Goal: Information Seeking & Learning: Learn about a topic

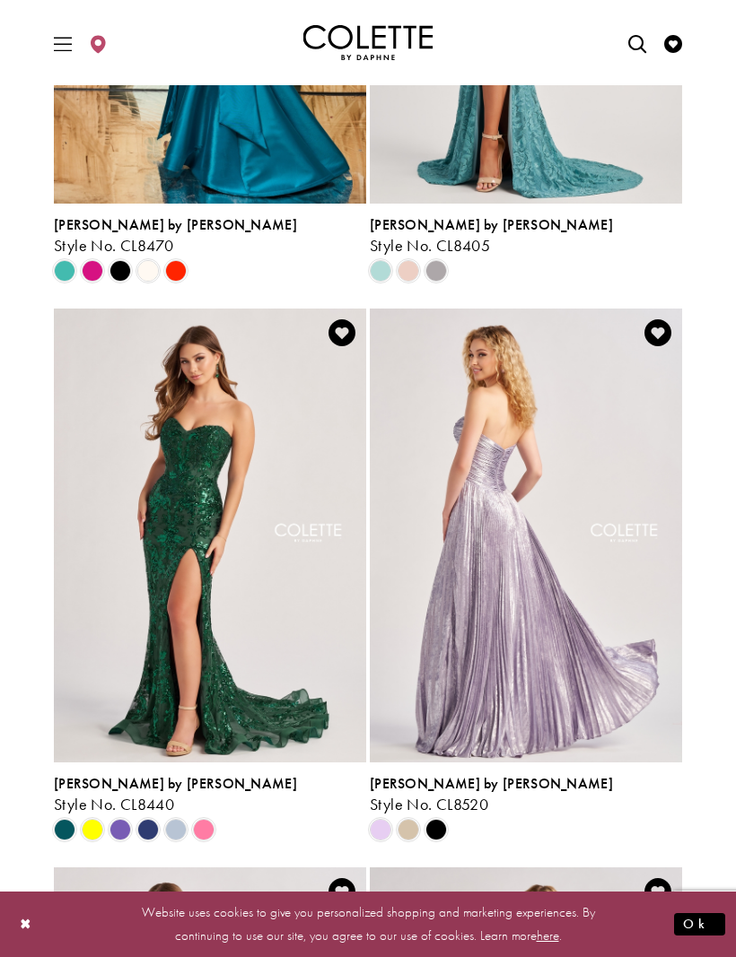
scroll to position [413, 0]
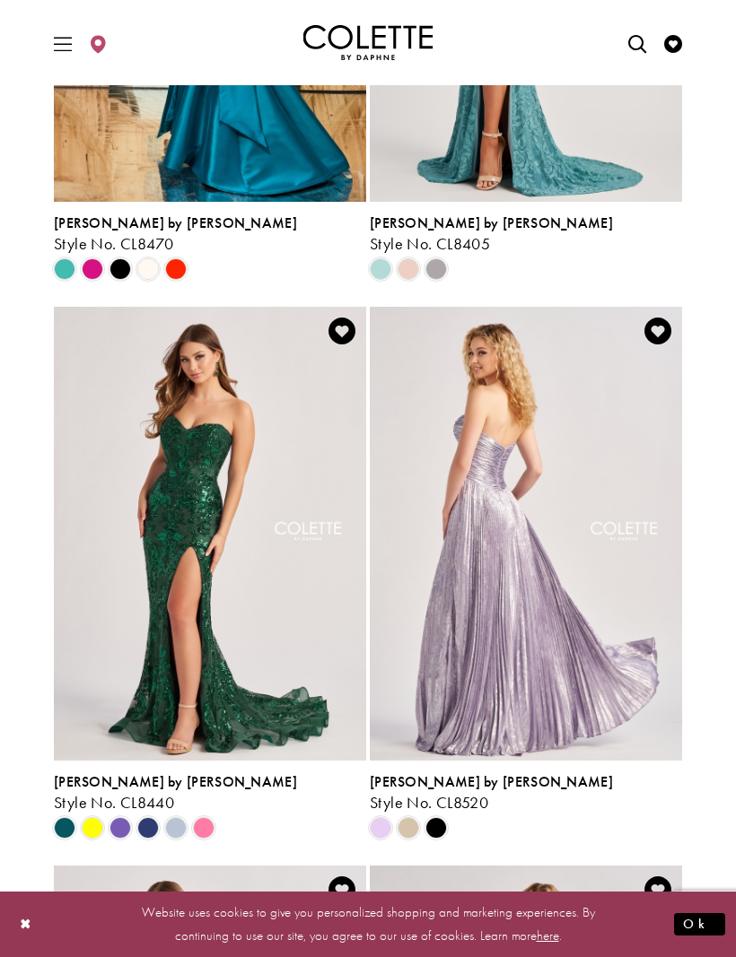
click at [440, 821] on span "Product List" at bounding box center [436, 828] width 22 height 22
click at [435, 832] on span "Product List" at bounding box center [436, 828] width 22 height 22
click at [440, 826] on span "Product List" at bounding box center [436, 828] width 22 height 22
click at [387, 829] on span "Product List" at bounding box center [381, 828] width 22 height 22
click at [506, 679] on img "Visit Colette by Daphne Style No. CL8520 Page" at bounding box center [526, 534] width 312 height 454
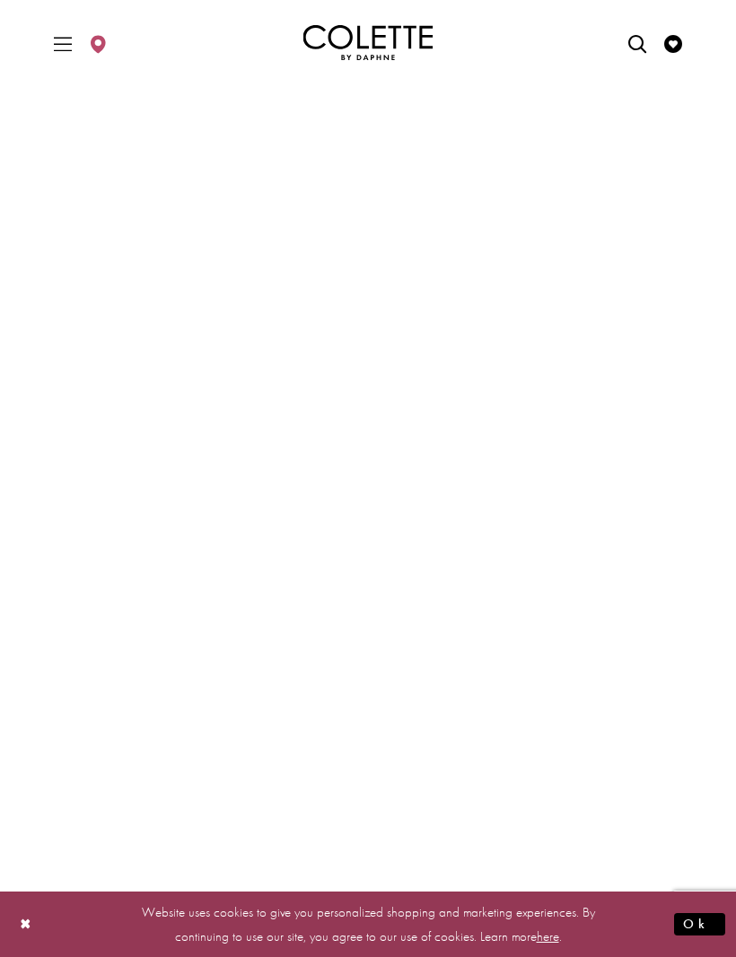
scroll to position [179, 0]
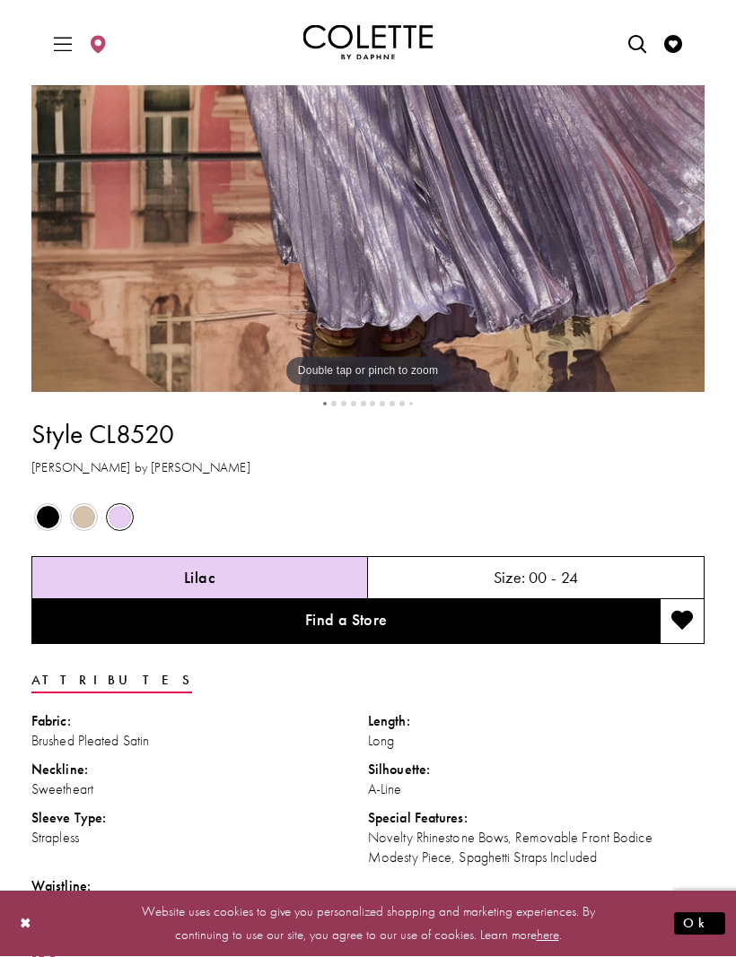
click at [47, 529] on span "Product color controls state depends on size chosen" at bounding box center [48, 518] width 22 height 22
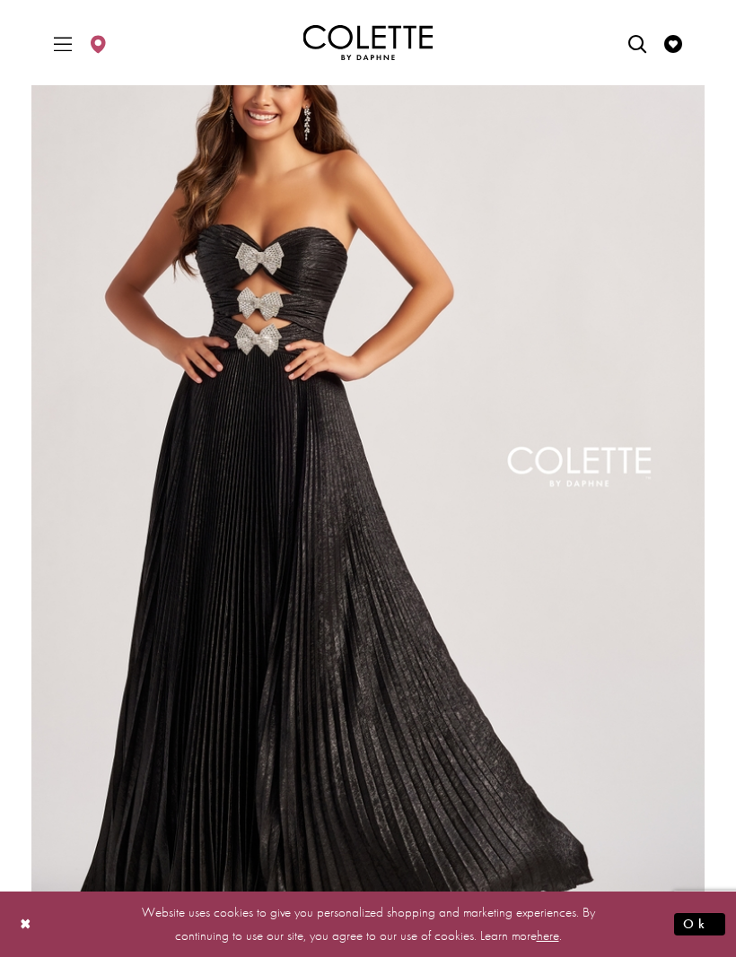
scroll to position [0, 0]
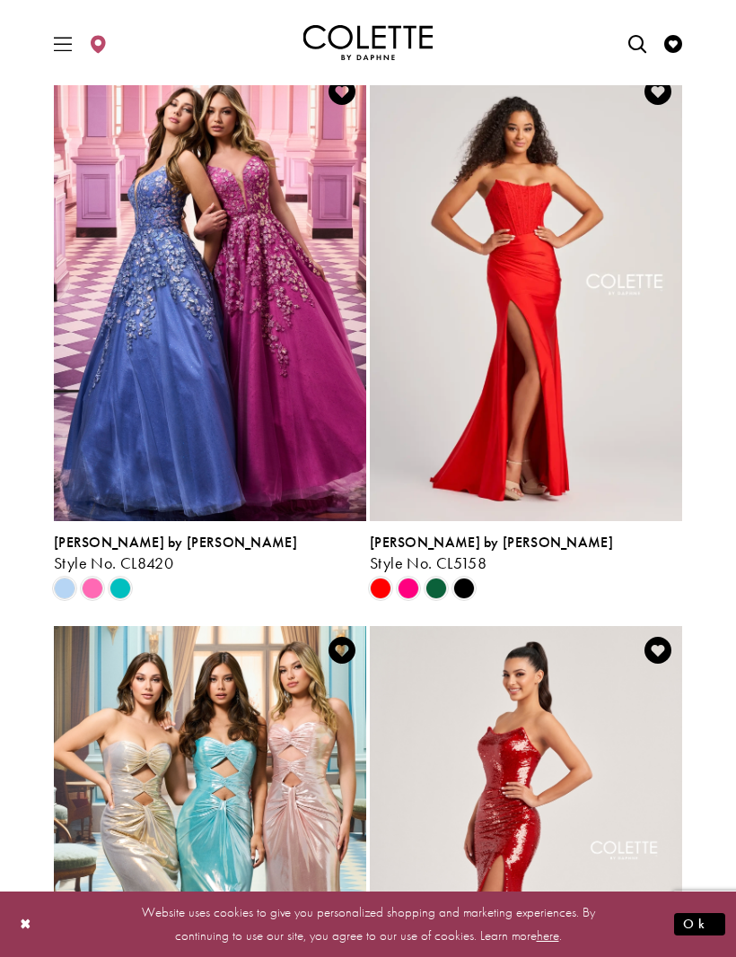
scroll to position [2329, 0]
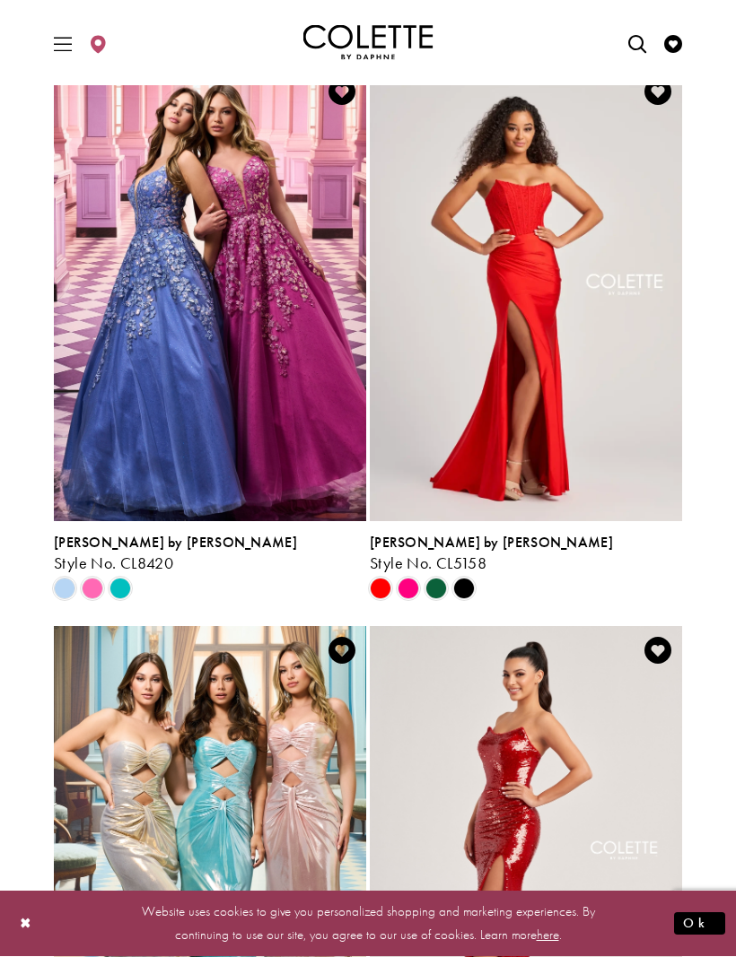
click at [125, 580] on span "Product List" at bounding box center [120, 590] width 22 height 22
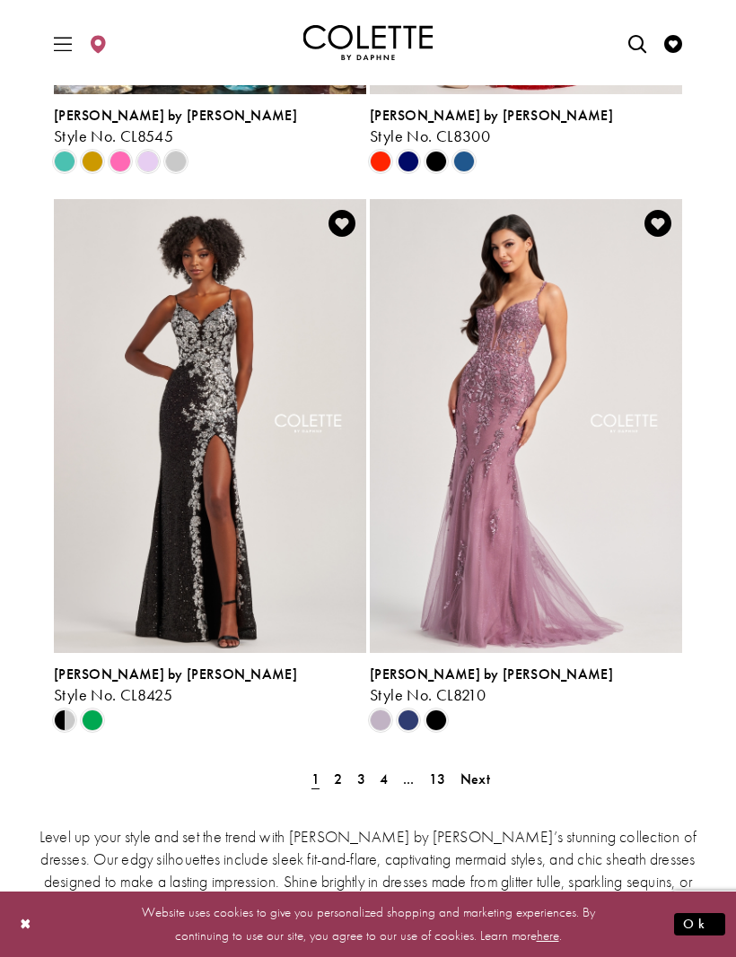
scroll to position [3338, 0]
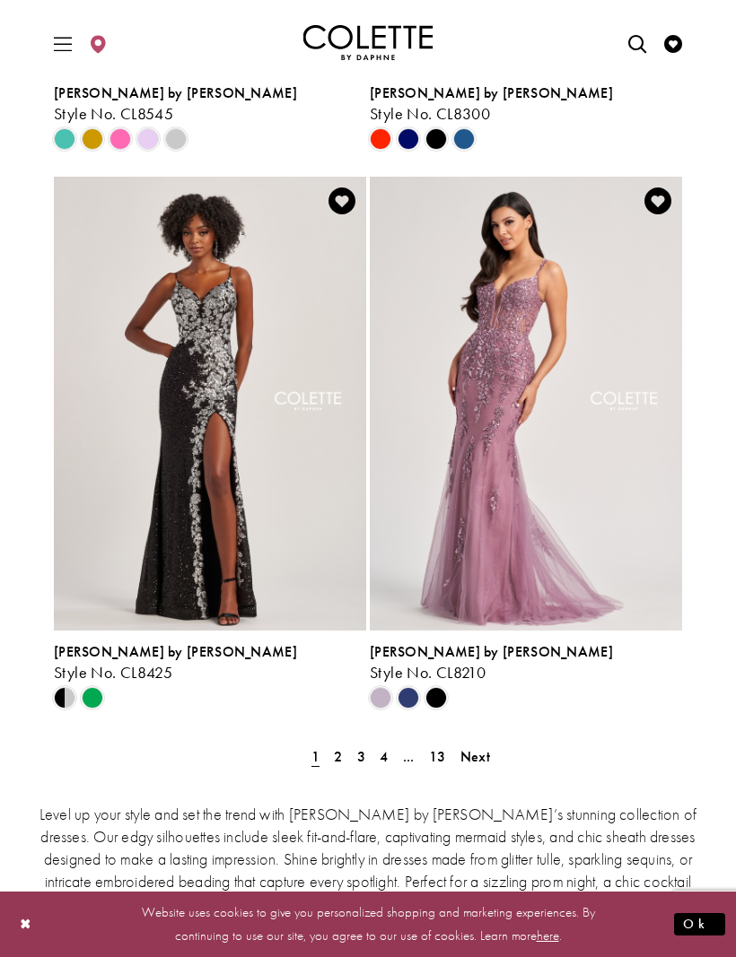
click at [345, 753] on link "2" at bounding box center [337, 757] width 19 height 26
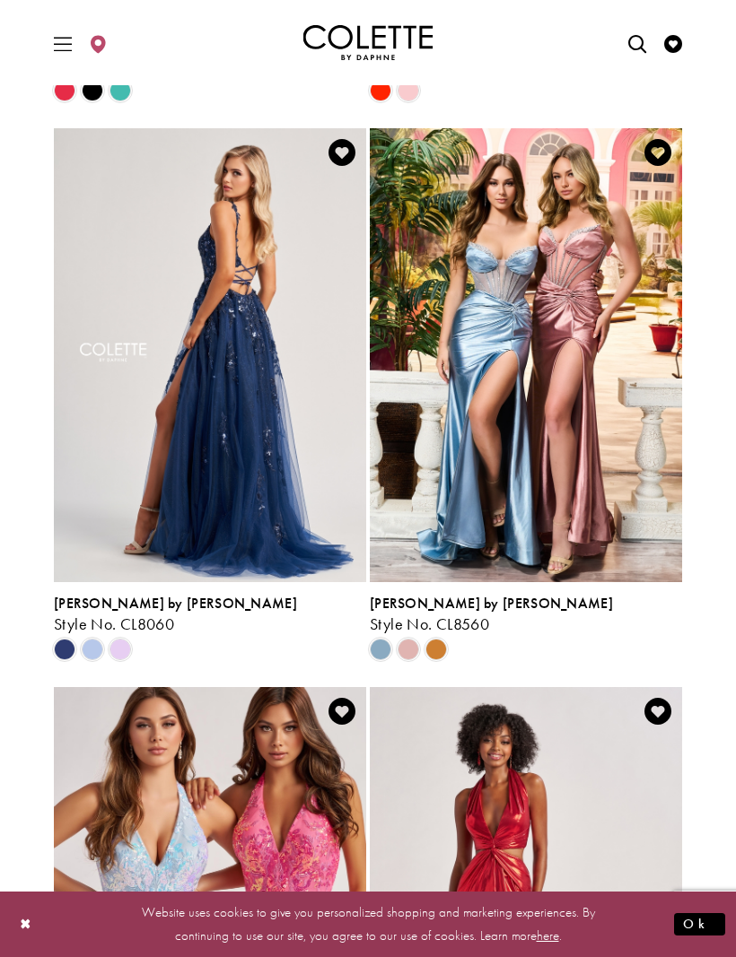
scroll to position [590, 0]
click at [97, 651] on span "Product List" at bounding box center [93, 651] width 22 height 22
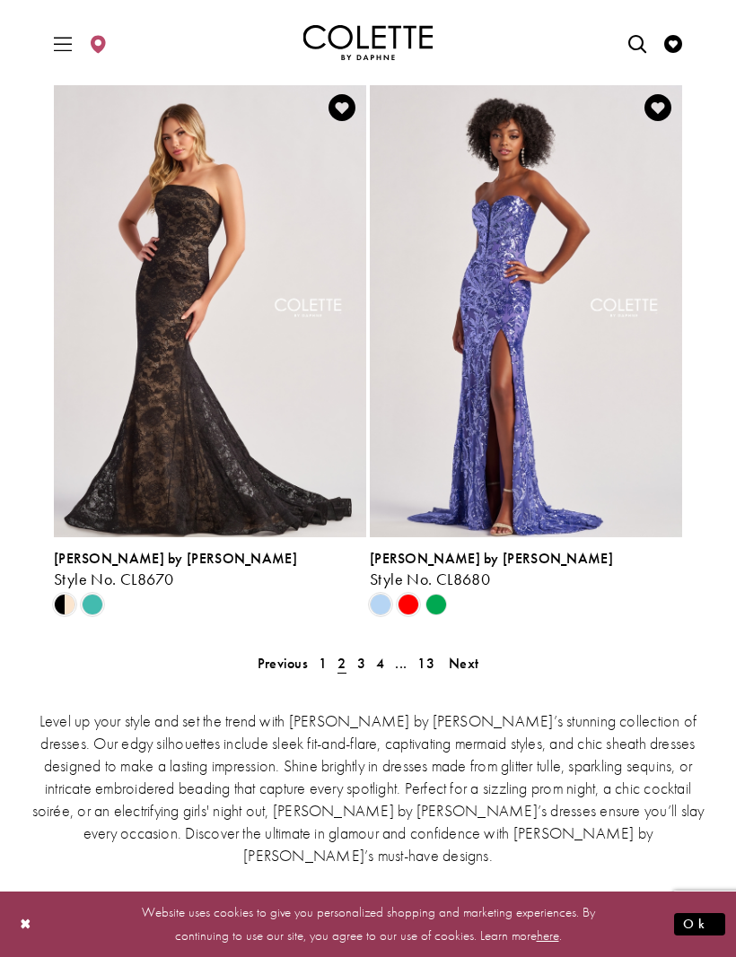
scroll to position [3430, 0]
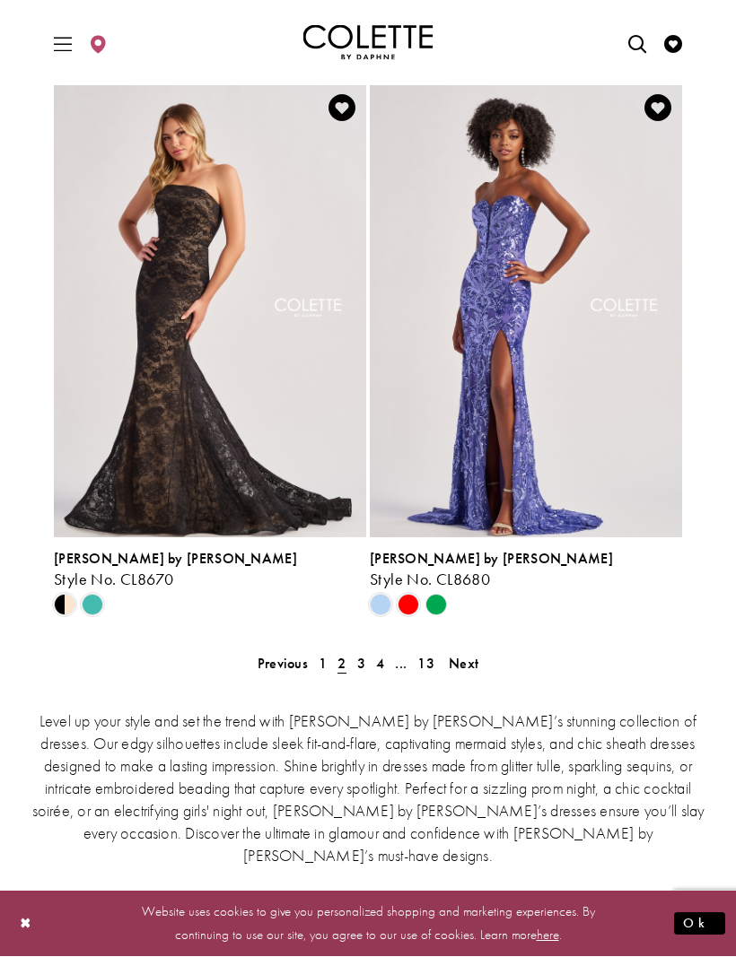
click at [346, 667] on span "2" at bounding box center [341, 664] width 19 height 26
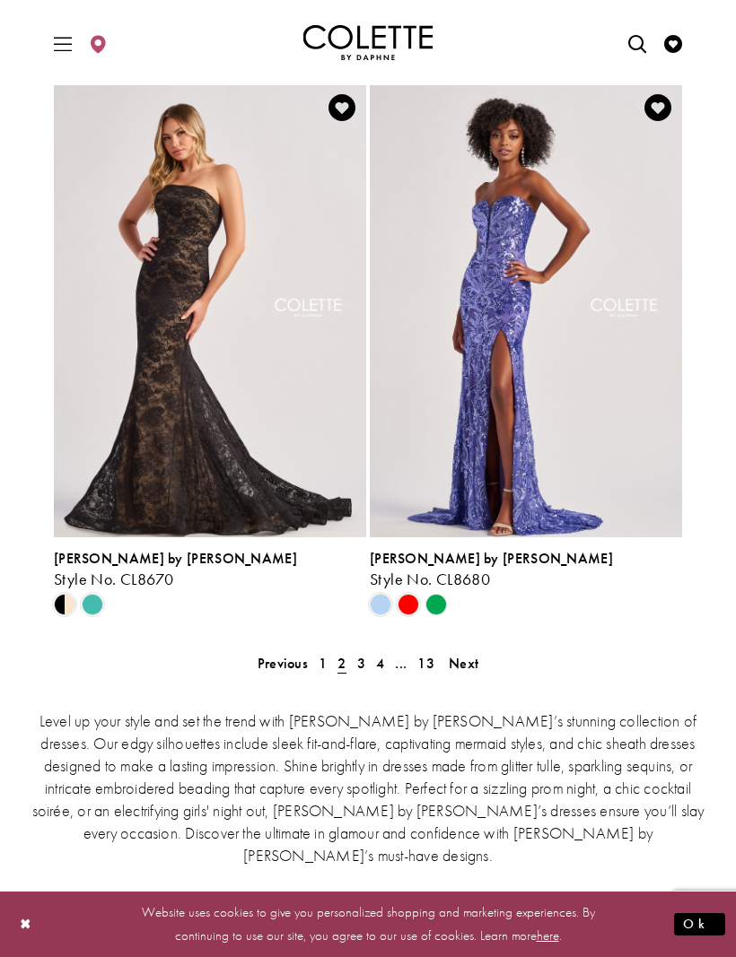
click at [370, 669] on link "4" at bounding box center [379, 663] width 19 height 26
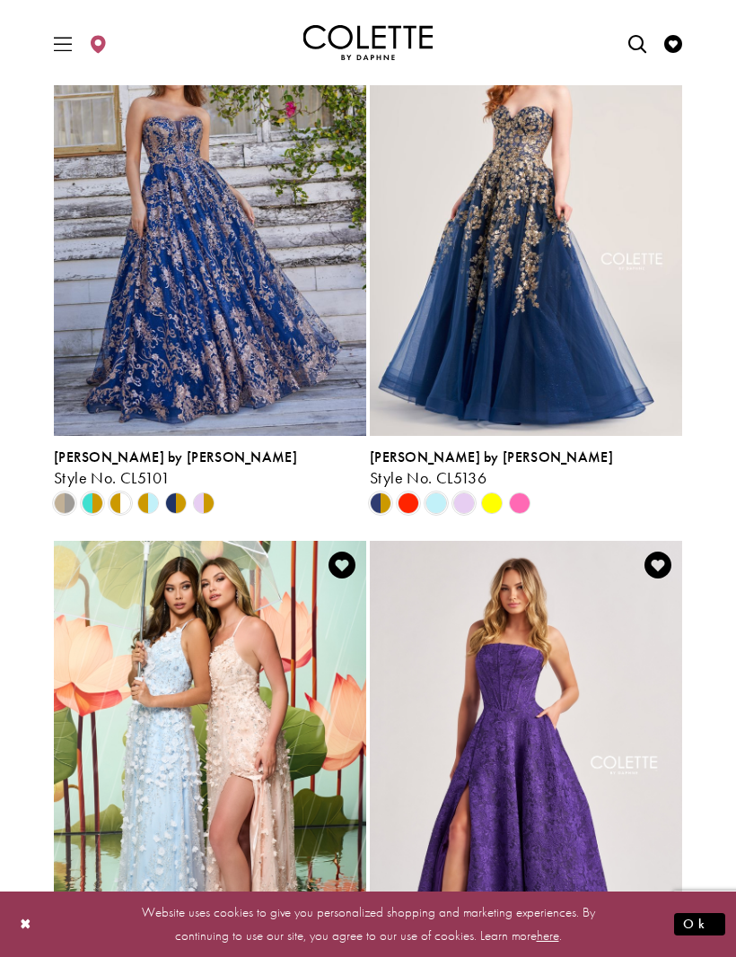
scroll to position [2975, 0]
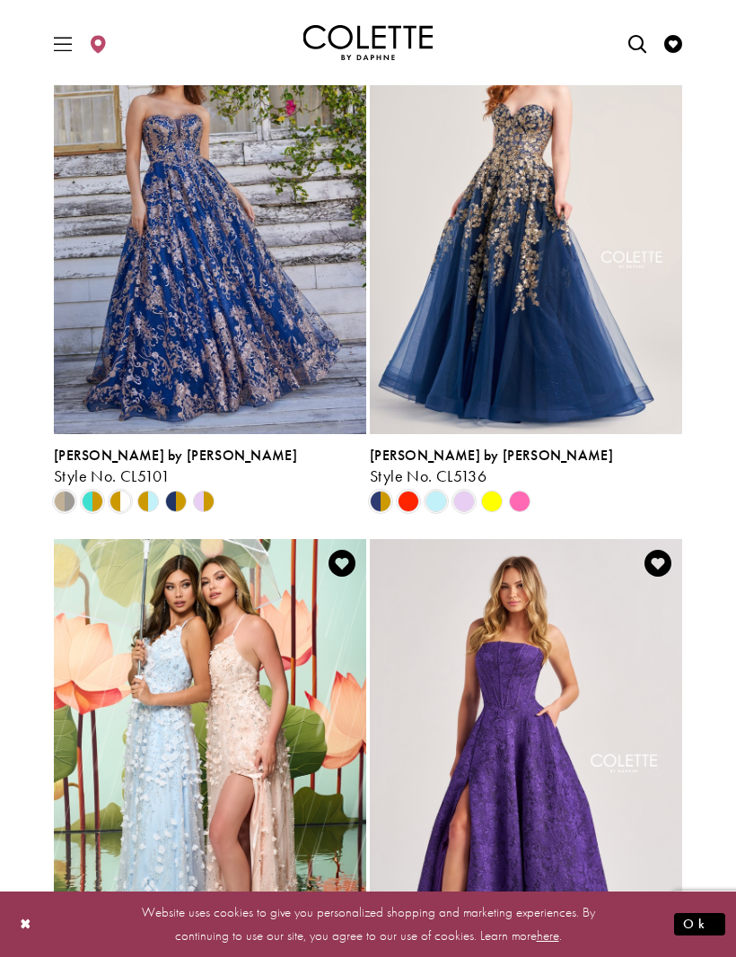
click at [465, 508] on span "Product List" at bounding box center [464, 502] width 22 height 22
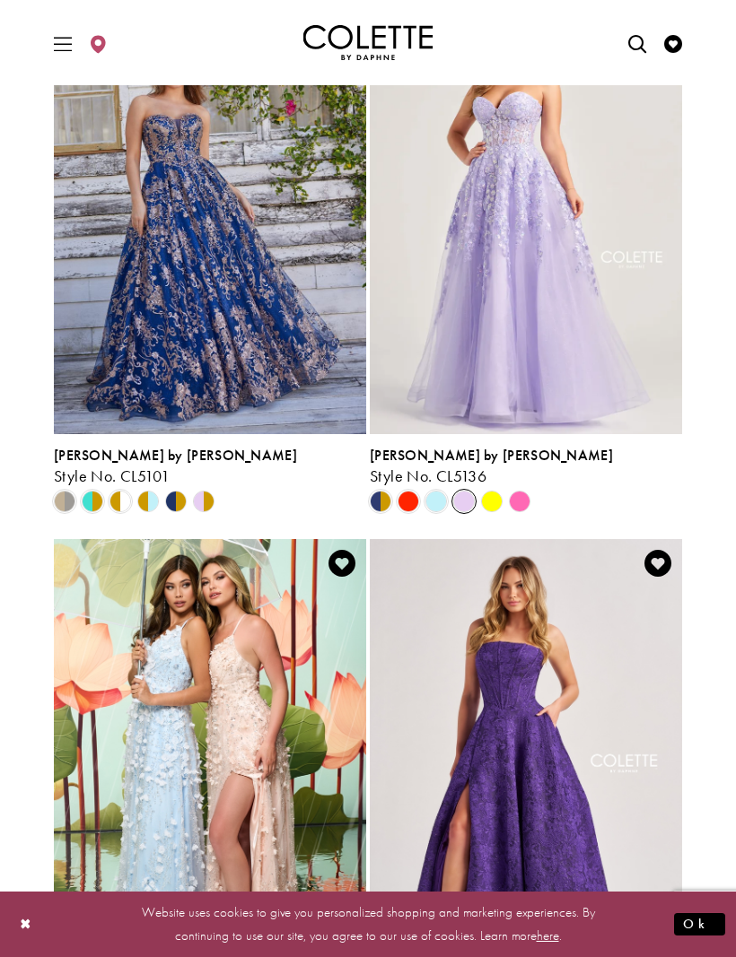
click at [512, 501] on polygon "Product List" at bounding box center [519, 502] width 28 height 28
click at [606, 732] on img "Visit Colette by Daphne Style No. CL8675 Page" at bounding box center [526, 766] width 312 height 454
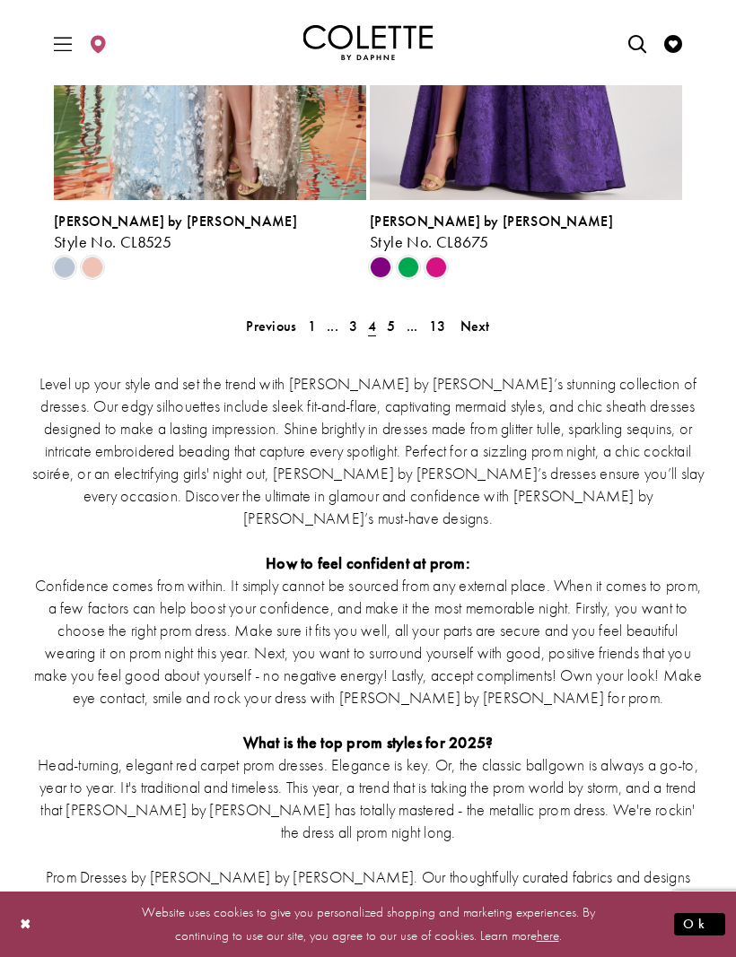
click at [350, 323] on span "3" at bounding box center [353, 326] width 8 height 19
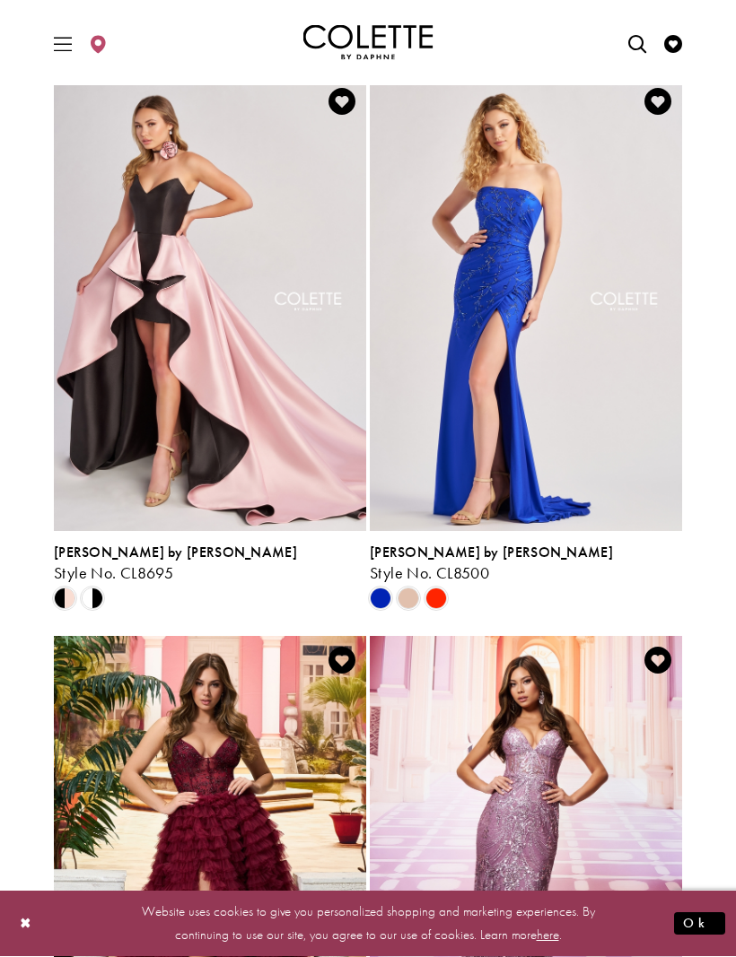
scroll to position [2321, 0]
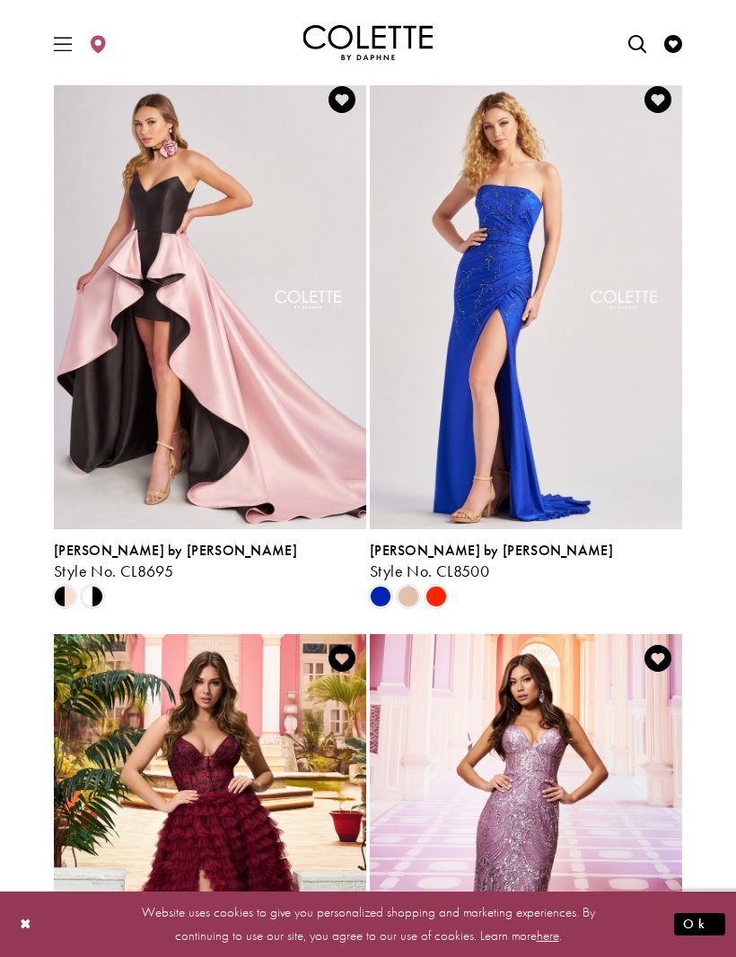
click at [112, 593] on div "Product List" at bounding box center [161, 597] width 222 height 28
click at [111, 591] on div "Product List" at bounding box center [161, 597] width 222 height 28
click at [92, 583] on div "Product List" at bounding box center [92, 597] width 28 height 28
click at [86, 601] on span "Product List" at bounding box center [93, 597] width 22 height 22
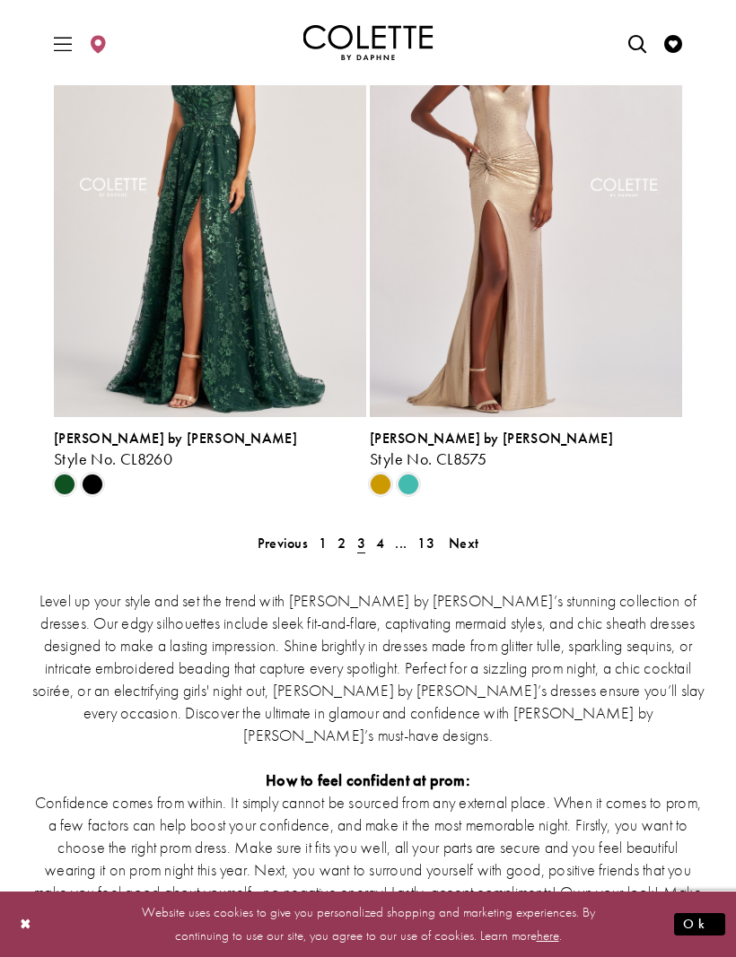
scroll to position [3637, 0]
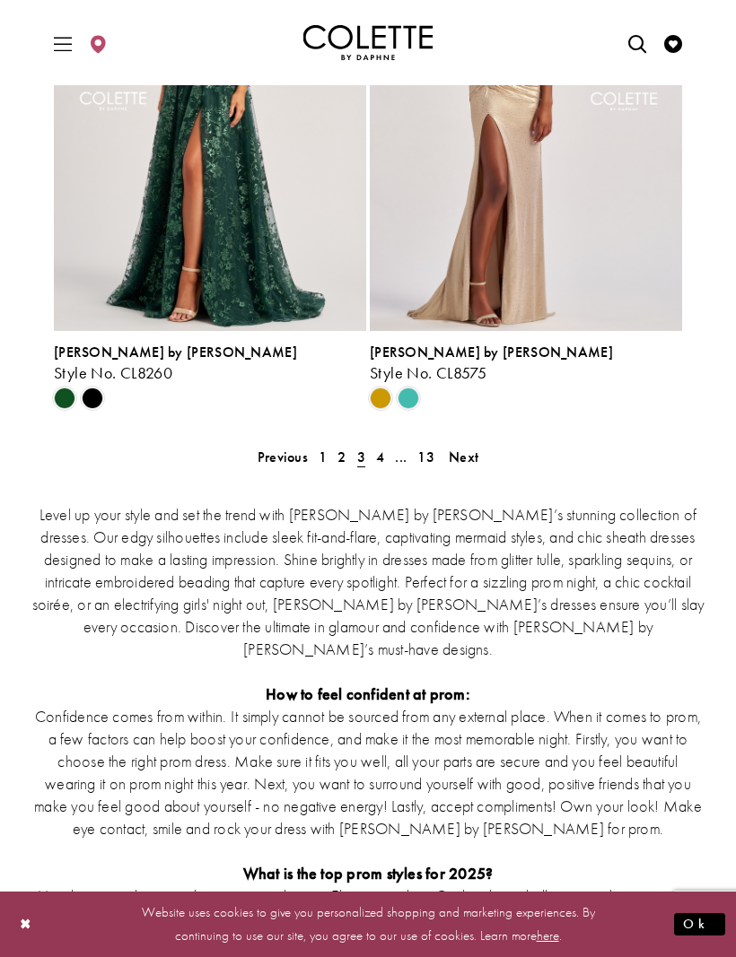
click at [382, 461] on span "4" at bounding box center [380, 457] width 8 height 19
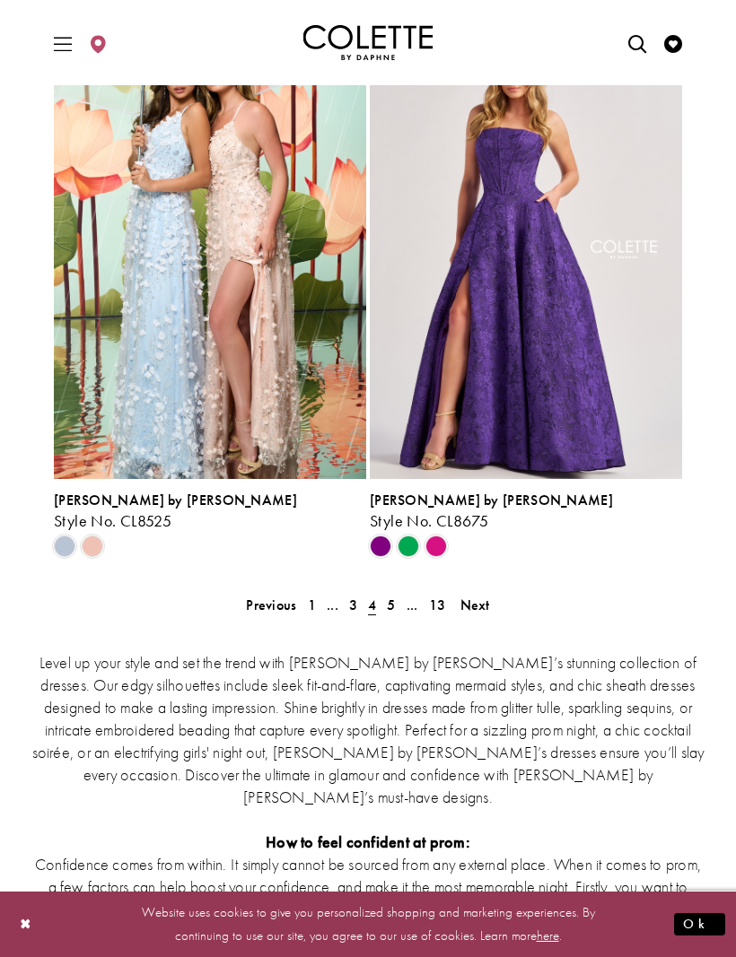
click at [386, 610] on link "5" at bounding box center [390, 605] width 19 height 26
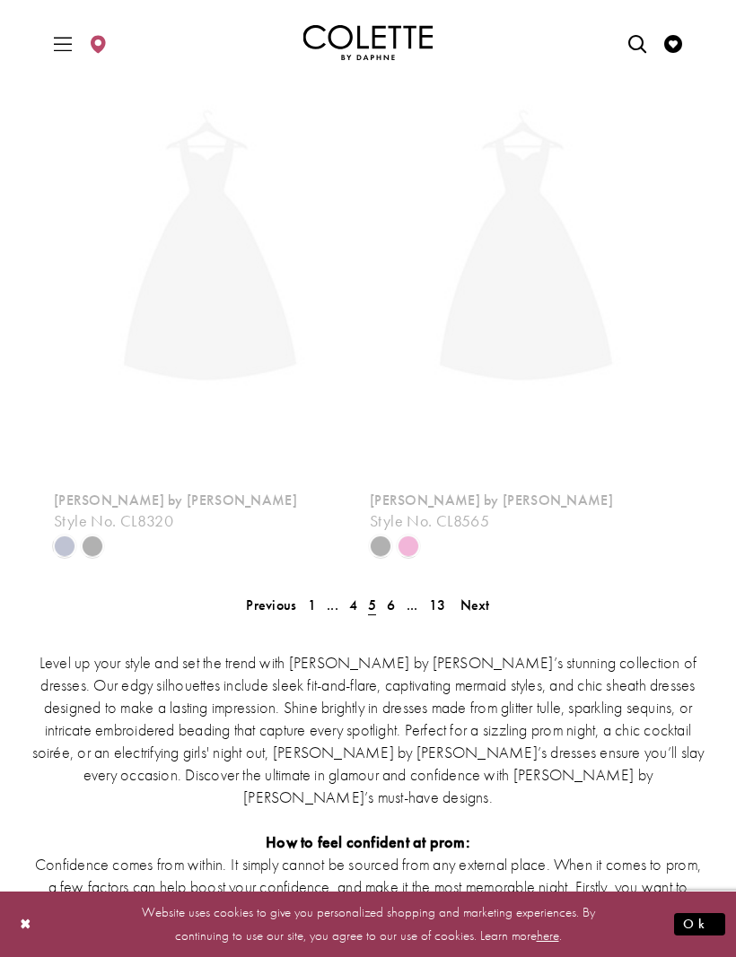
scroll to position [74, 0]
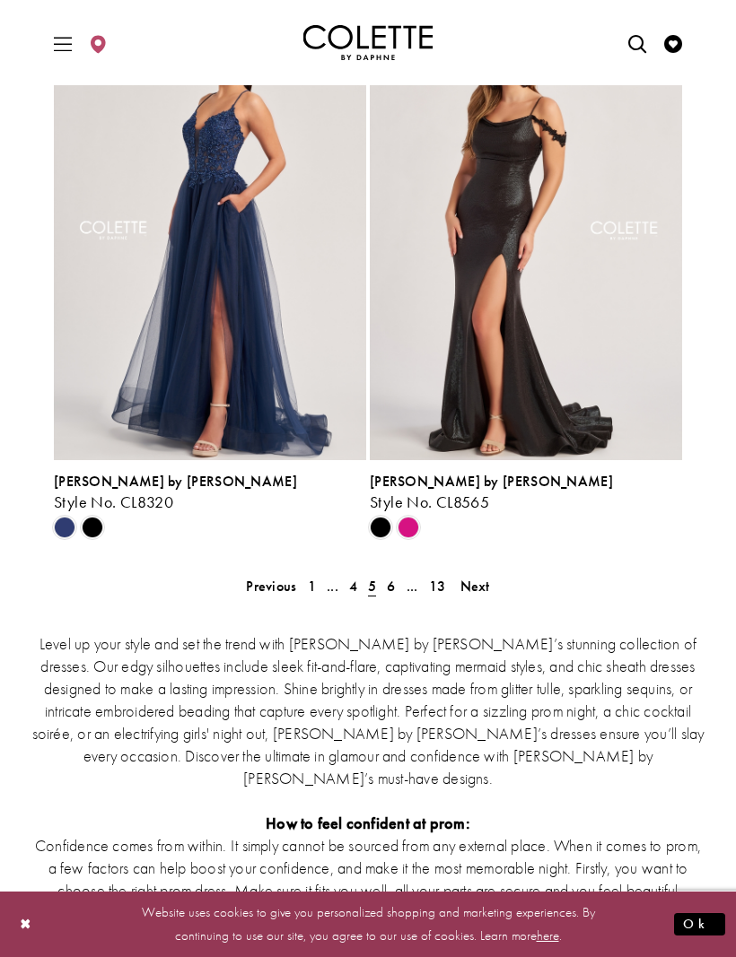
click at [387, 581] on span "6" at bounding box center [391, 586] width 8 height 19
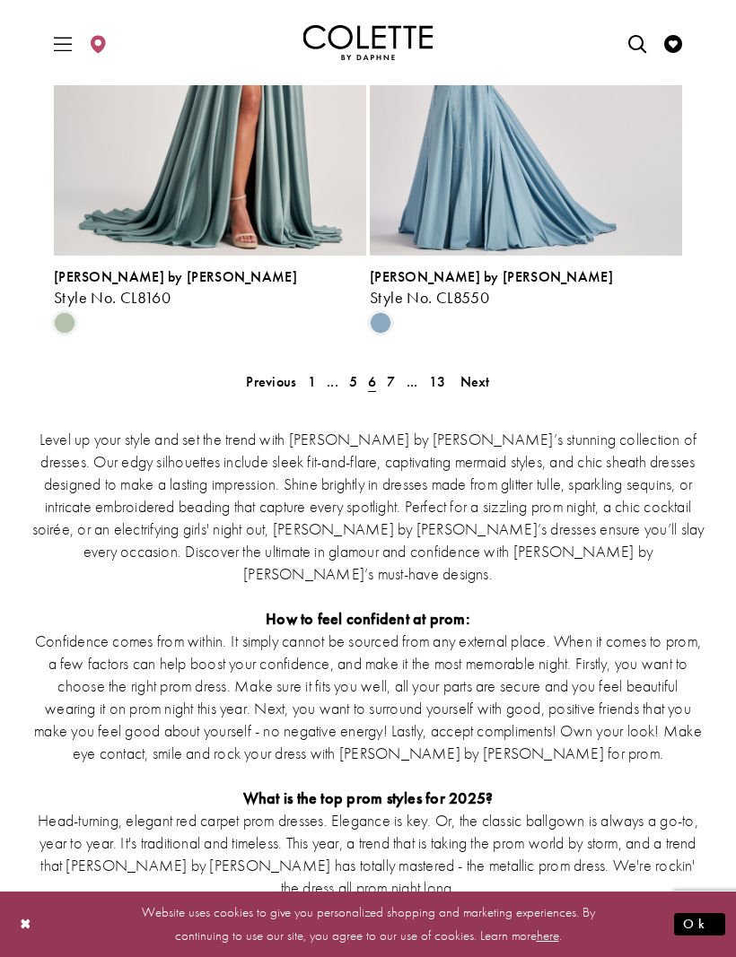
scroll to position [3714, 0]
click at [391, 383] on span "7" at bounding box center [391, 380] width 8 height 19
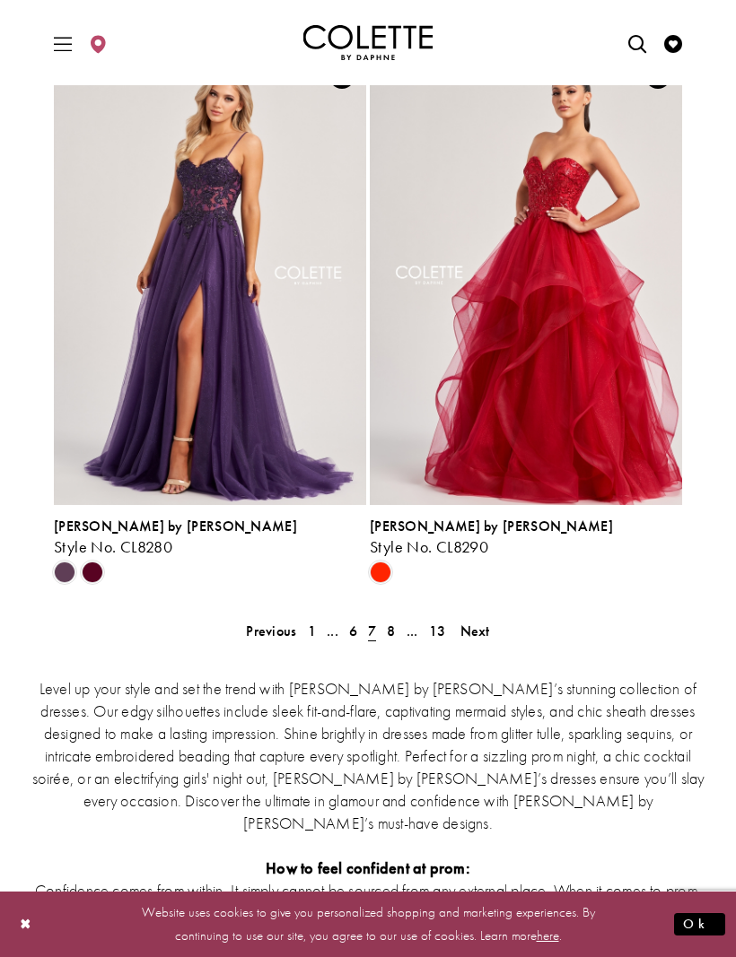
scroll to position [3464, 0]
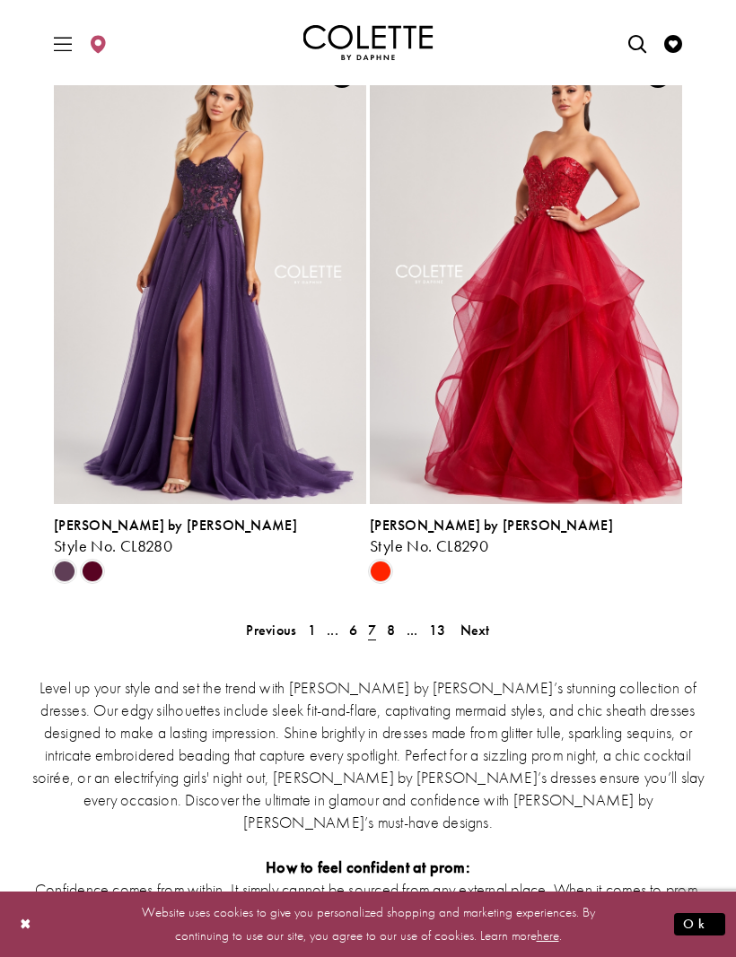
click at [387, 633] on span "8" at bounding box center [391, 630] width 8 height 19
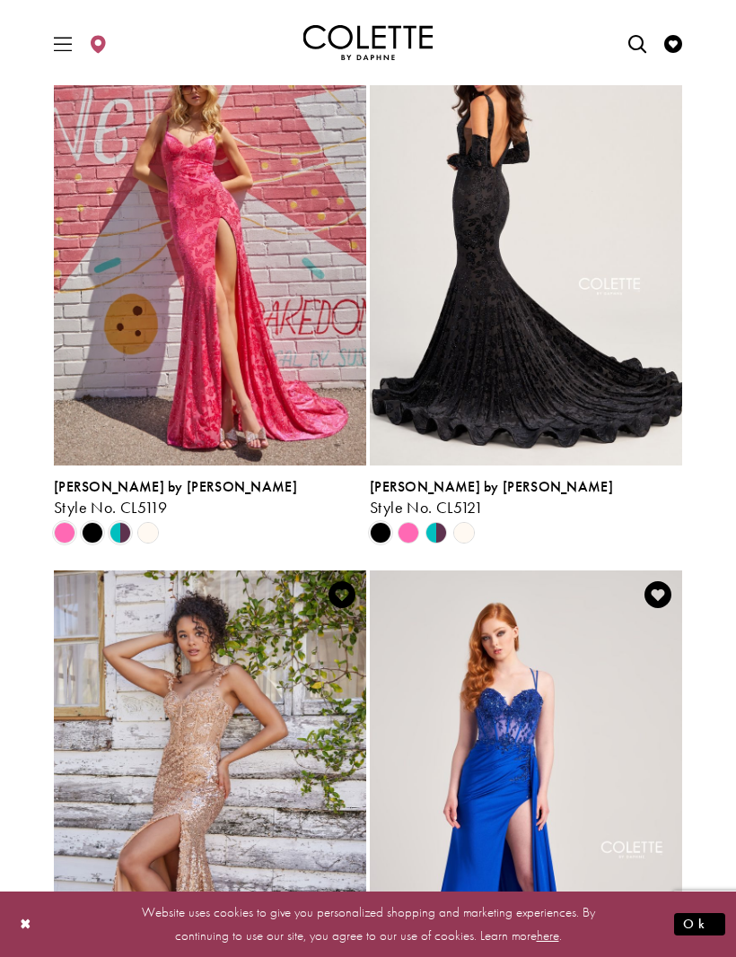
scroll to position [1834, 0]
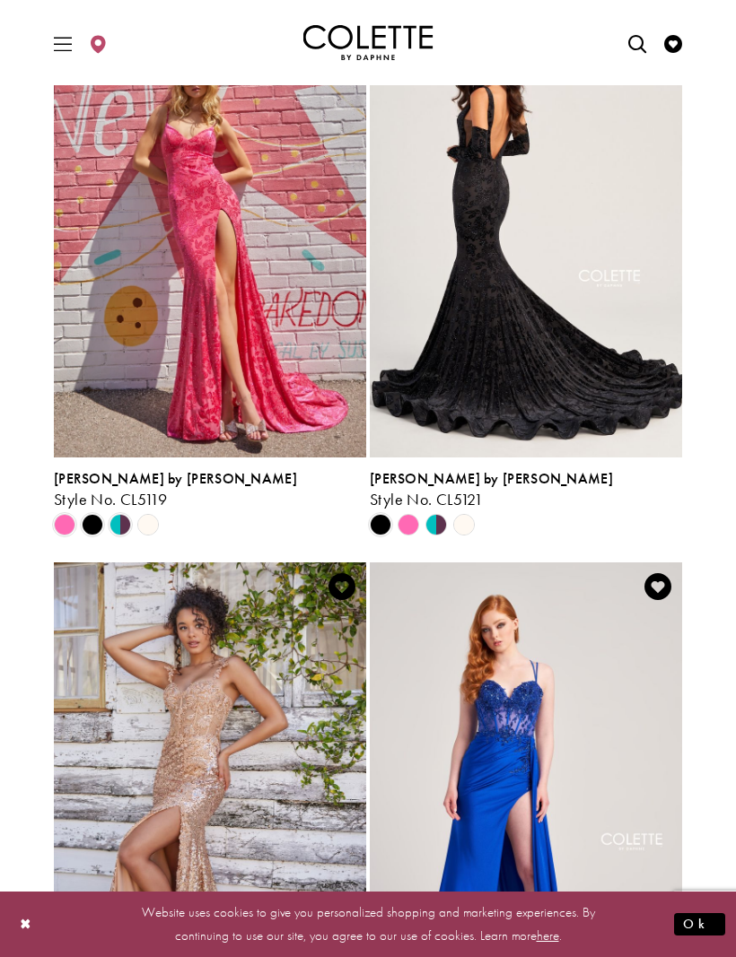
click at [438, 524] on polygon "Product List" at bounding box center [443, 524] width 14 height 28
click at [434, 525] on polygon "Product List" at bounding box center [429, 524] width 14 height 28
click at [435, 526] on polygon "Product List" at bounding box center [429, 524] width 14 height 28
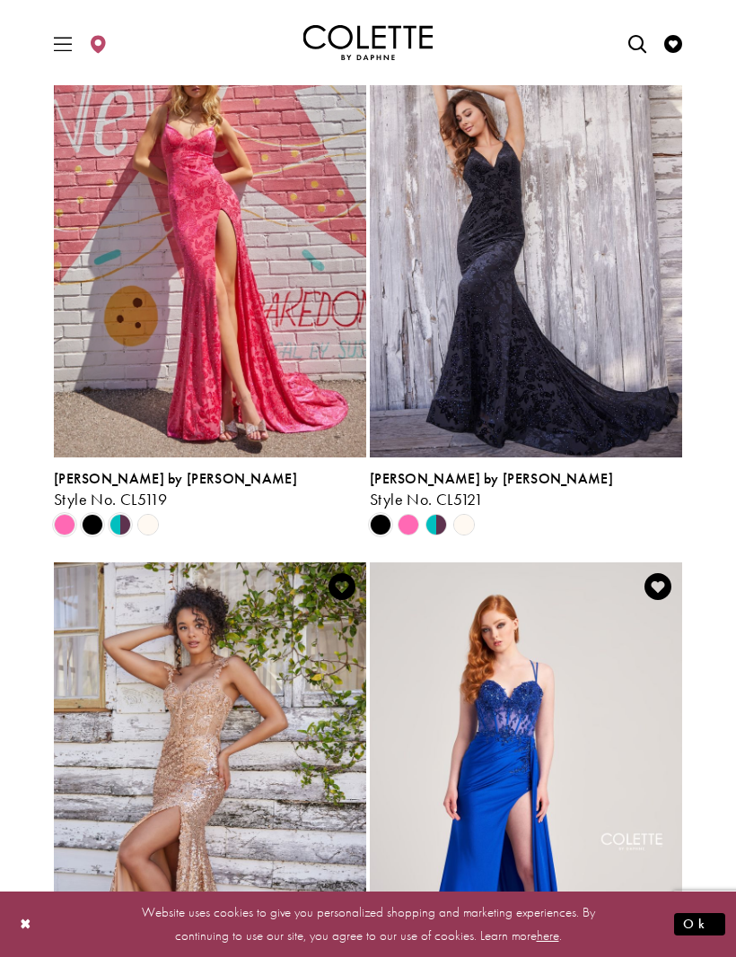
click at [435, 522] on polygon "Product List" at bounding box center [429, 524] width 14 height 28
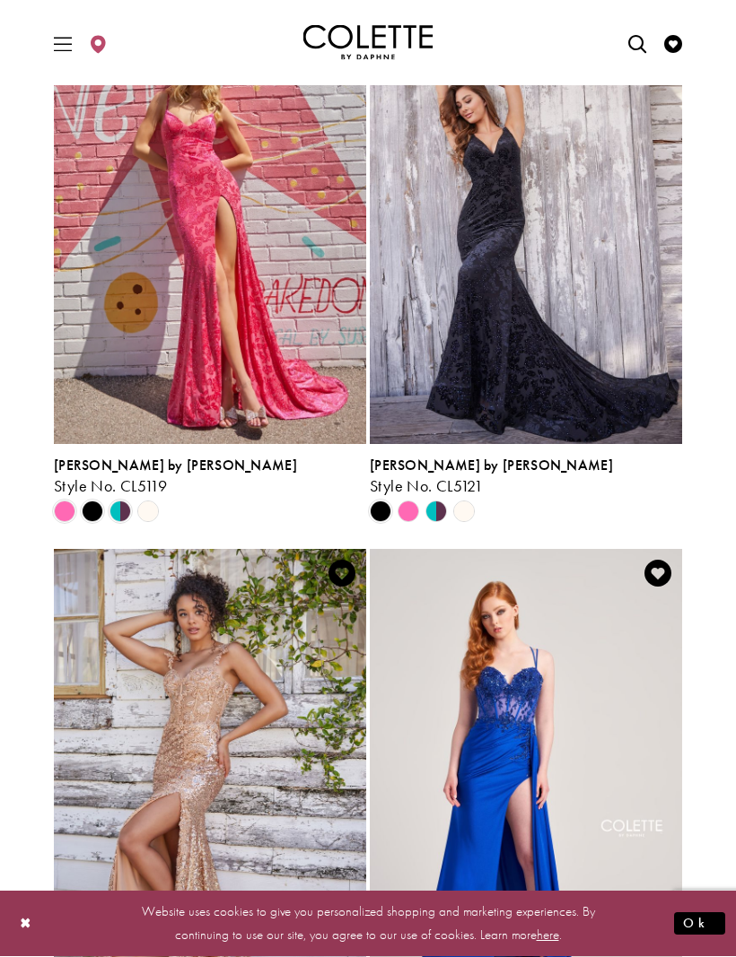
scroll to position [1855, 0]
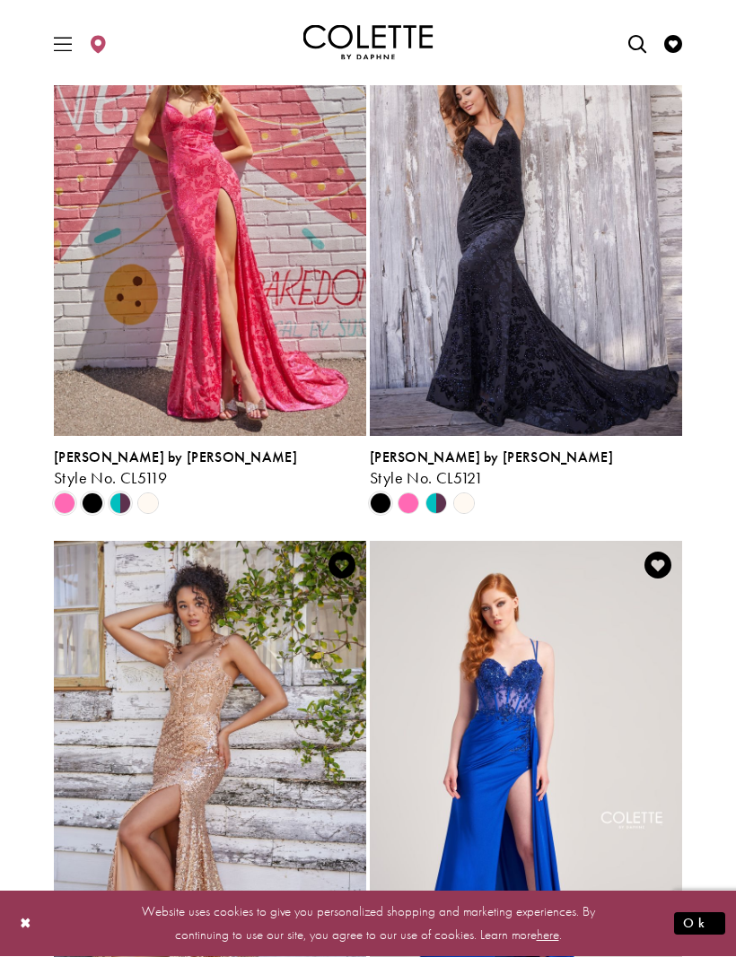
click at [514, 388] on img "Visit Colette by Daphne Style No. CL5121 Page" at bounding box center [526, 210] width 312 height 454
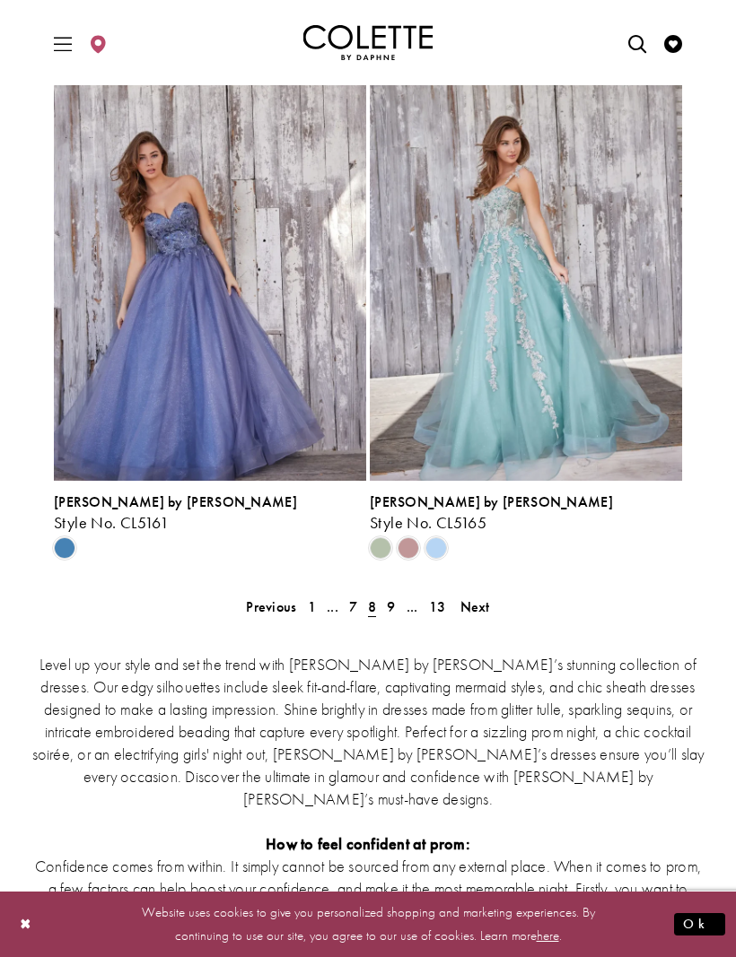
scroll to position [3487, 0]
click at [394, 609] on span "9" at bounding box center [391, 607] width 8 height 19
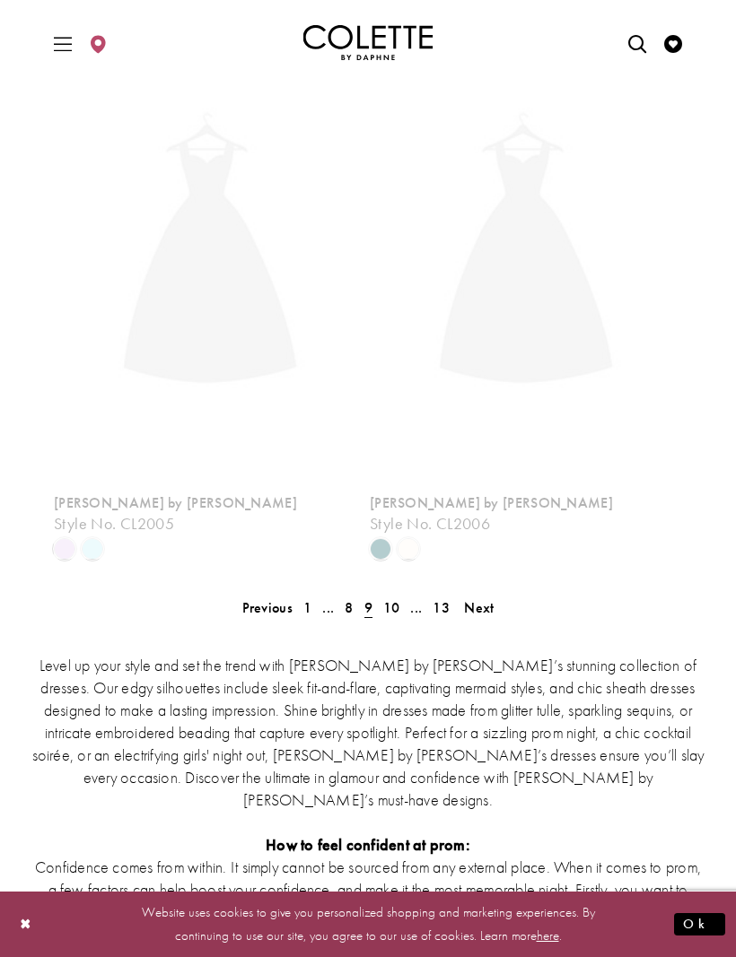
scroll to position [74, 0]
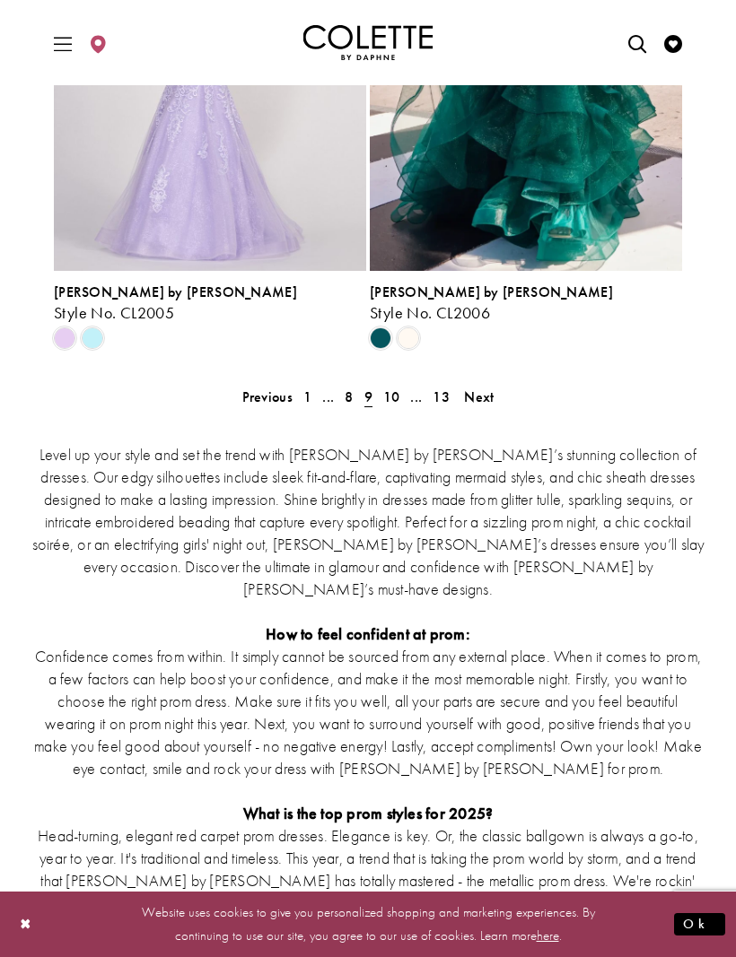
click at [391, 388] on span "10" at bounding box center [391, 397] width 17 height 19
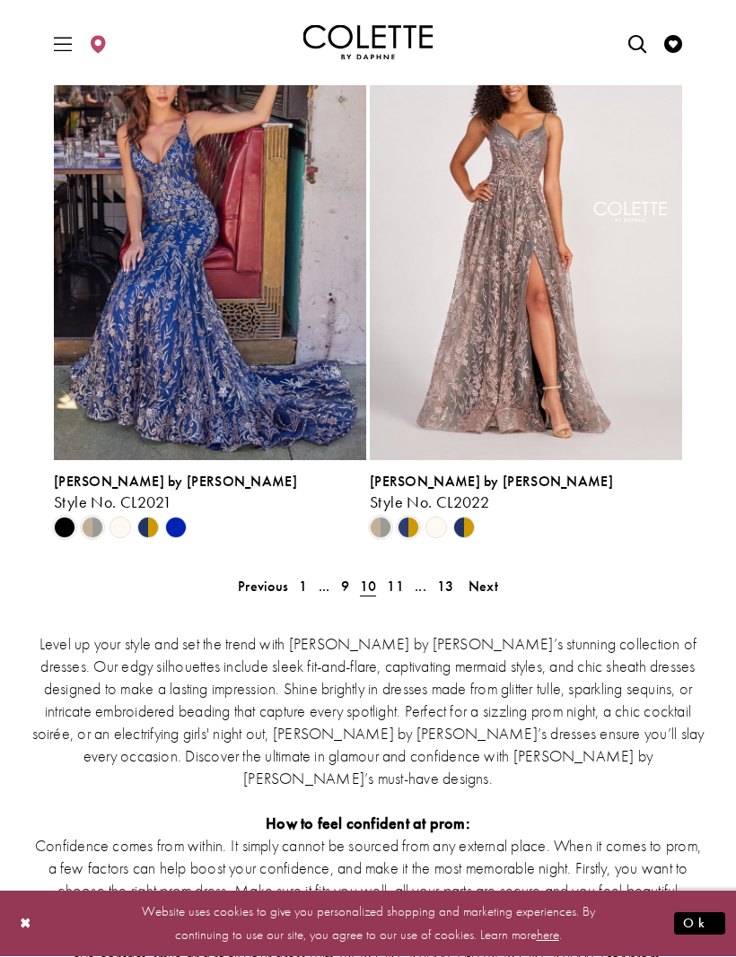
scroll to position [3472, 0]
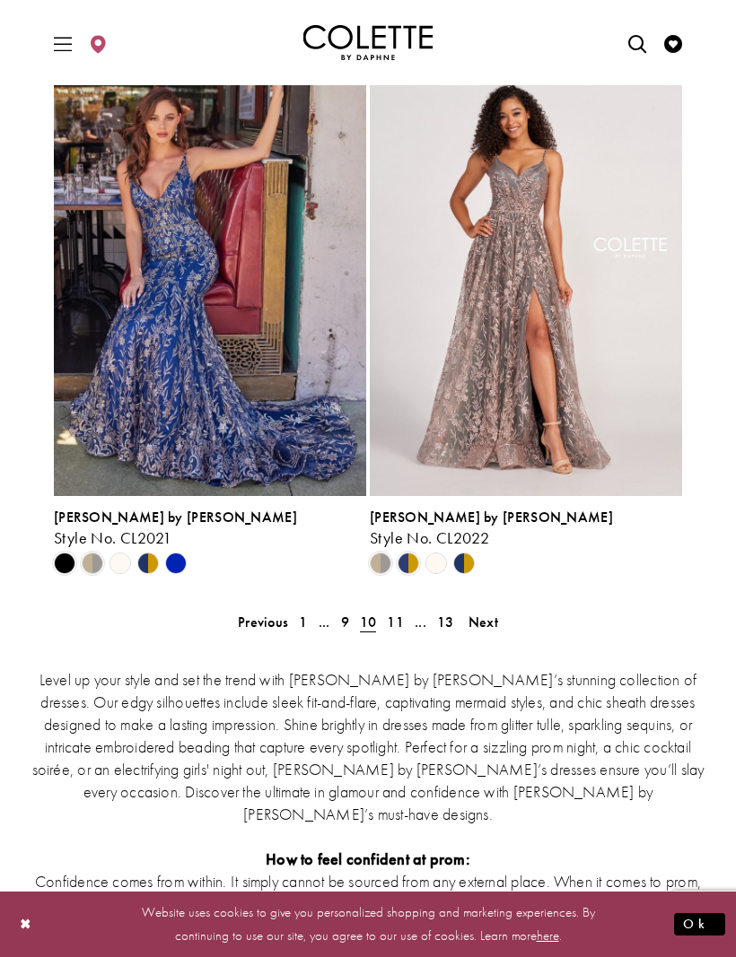
click at [397, 620] on span "11" at bounding box center [395, 622] width 17 height 19
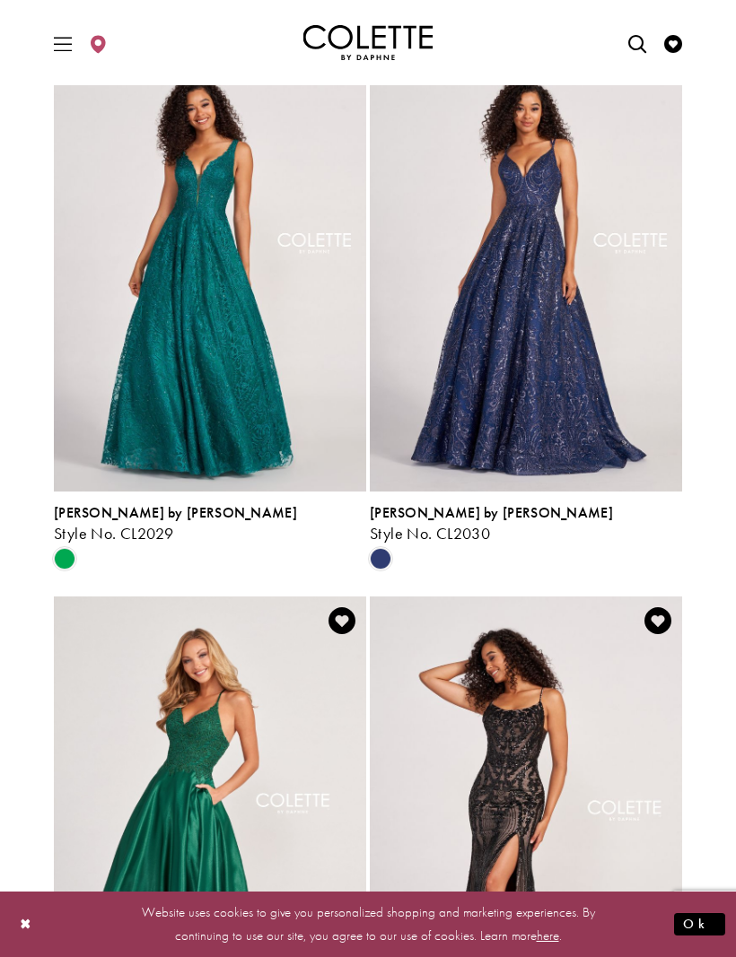
scroll to position [1802, 0]
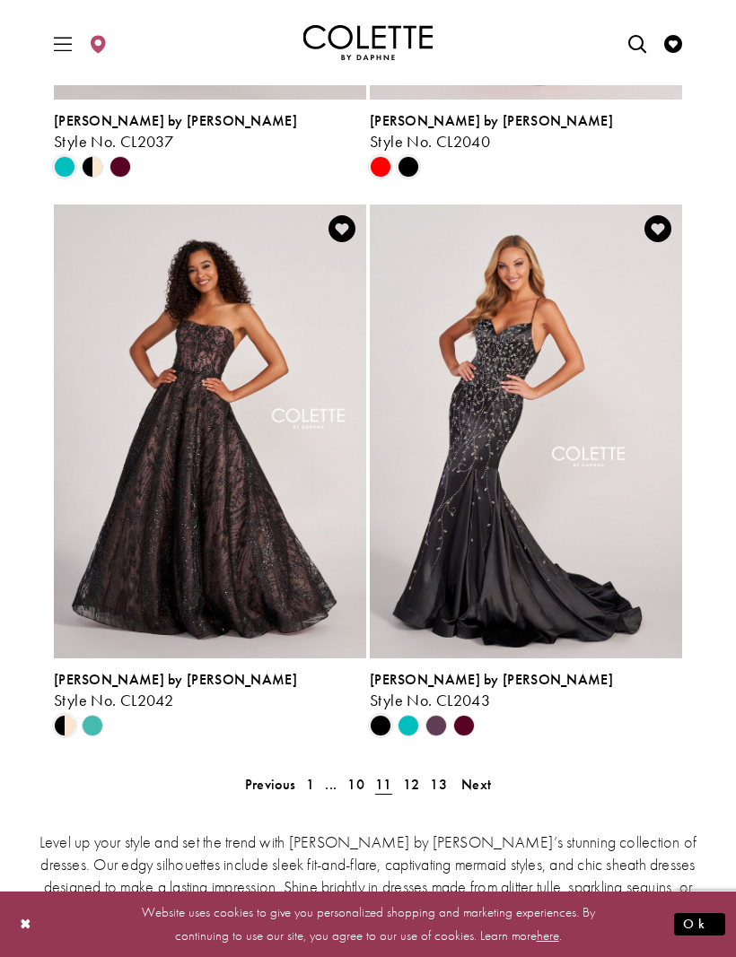
click at [414, 790] on span "12" at bounding box center [411, 784] width 17 height 19
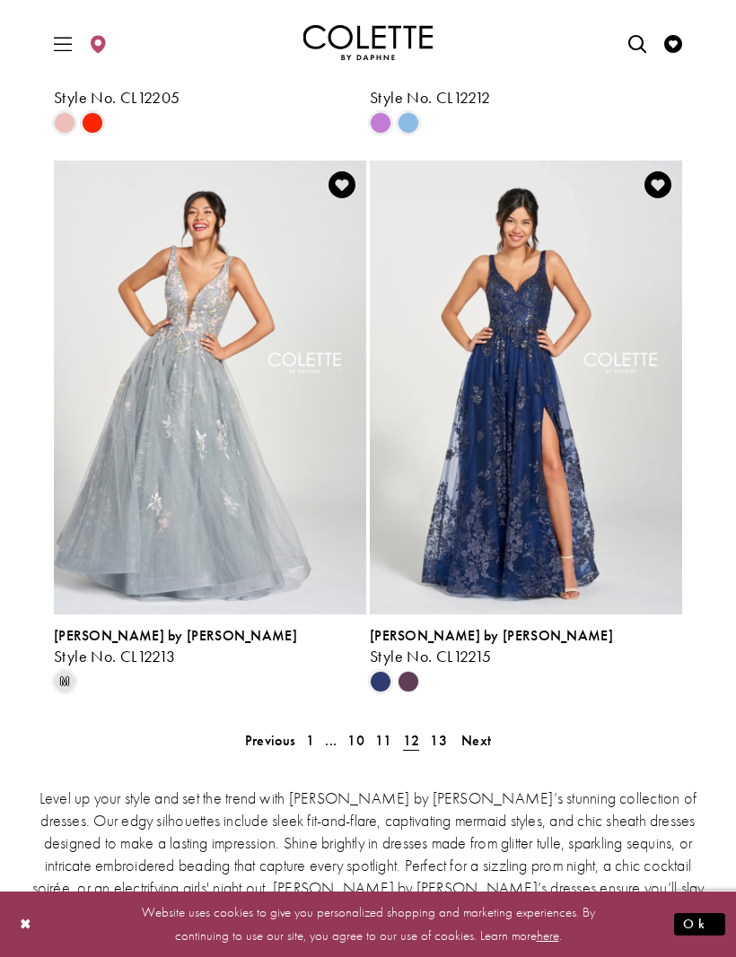
scroll to position [3353, 0]
click at [437, 745] on span "13" at bounding box center [438, 741] width 17 height 19
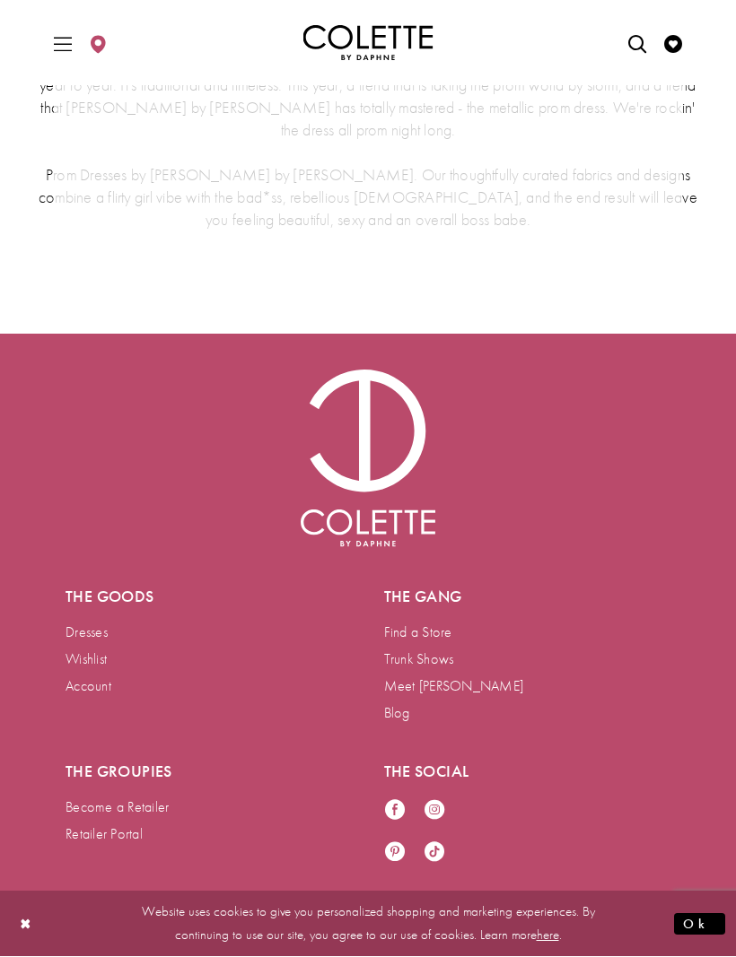
scroll to position [74, 0]
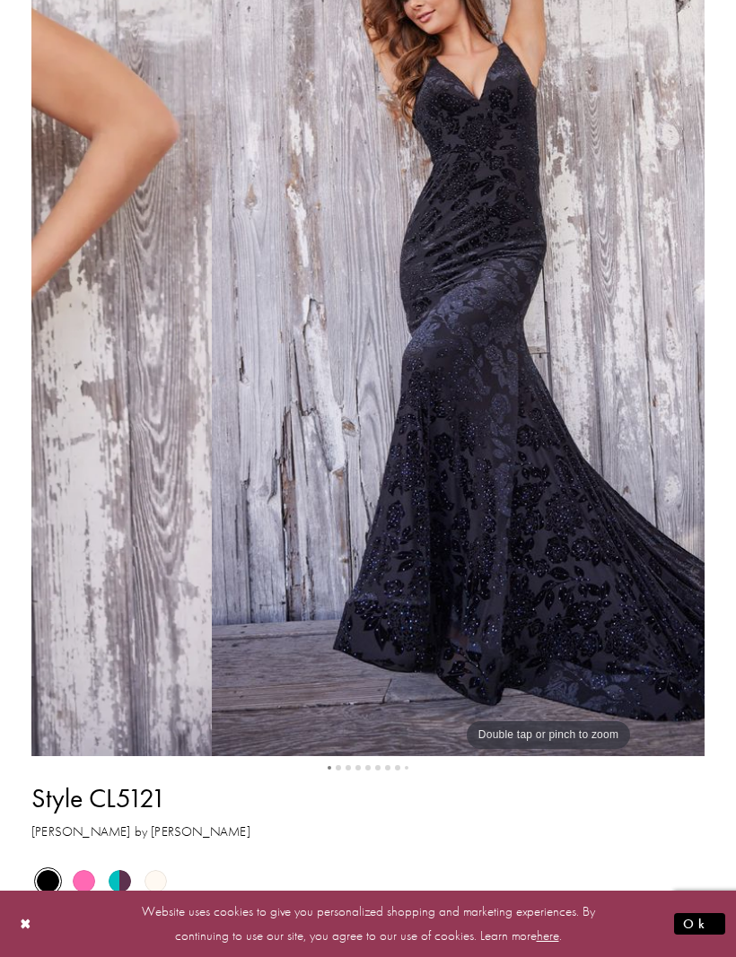
scroll to position [333, 0]
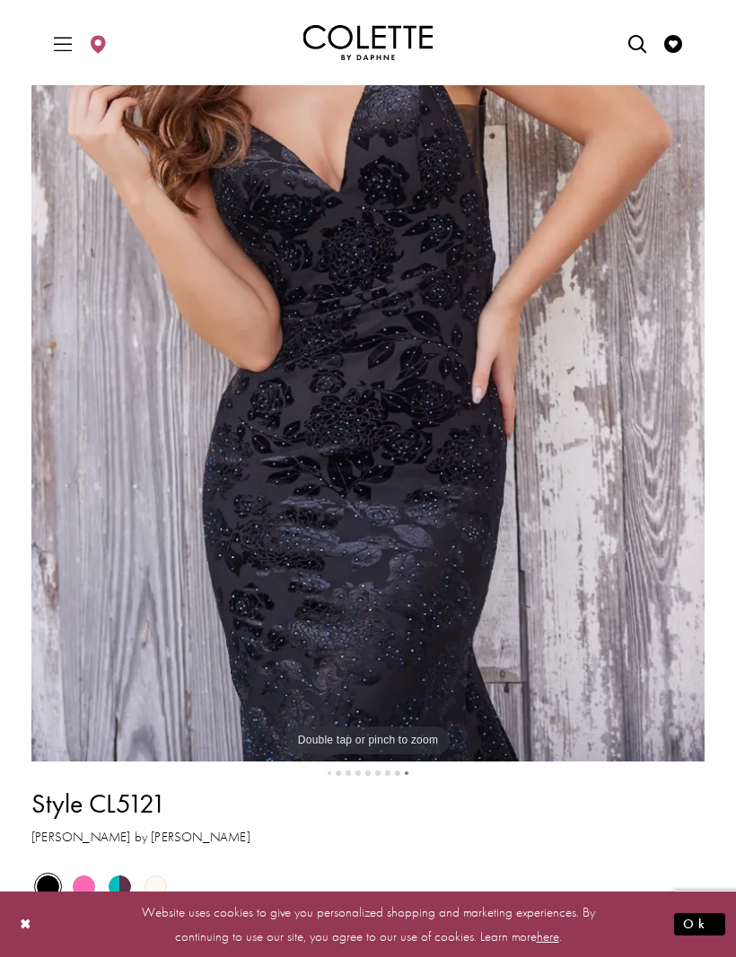
click at [120, 890] on span "Product color controls state depends on size chosen" at bounding box center [120, 886] width 22 height 22
click at [132, 891] on div "Out of Stock" at bounding box center [119, 886] width 33 height 33
click at [123, 896] on span "Product color controls state depends on size chosen" at bounding box center [120, 886] width 22 height 22
click at [126, 884] on span "Product color controls state depends on size chosen" at bounding box center [120, 886] width 22 height 22
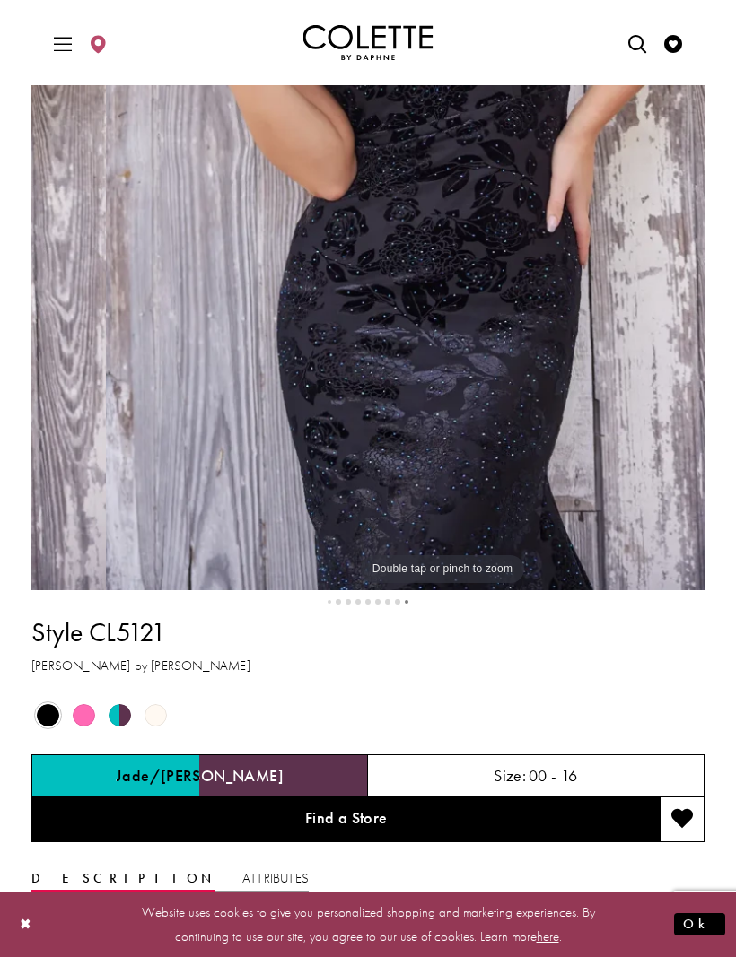
scroll to position [503, 0]
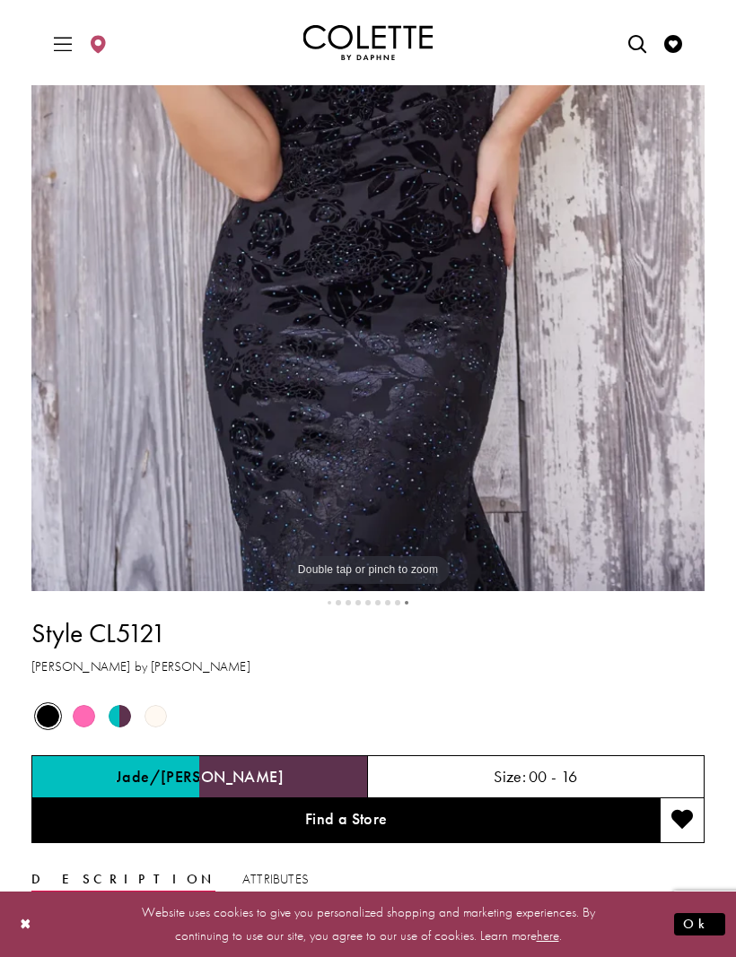
click at [126, 706] on span "Product color controls state depends on size chosen" at bounding box center [120, 716] width 22 height 22
click at [131, 715] on span "Product color controls state depends on size chosen" at bounding box center [120, 716] width 22 height 22
click at [122, 710] on span "Product color controls state depends on size chosen" at bounding box center [120, 716] width 22 height 22
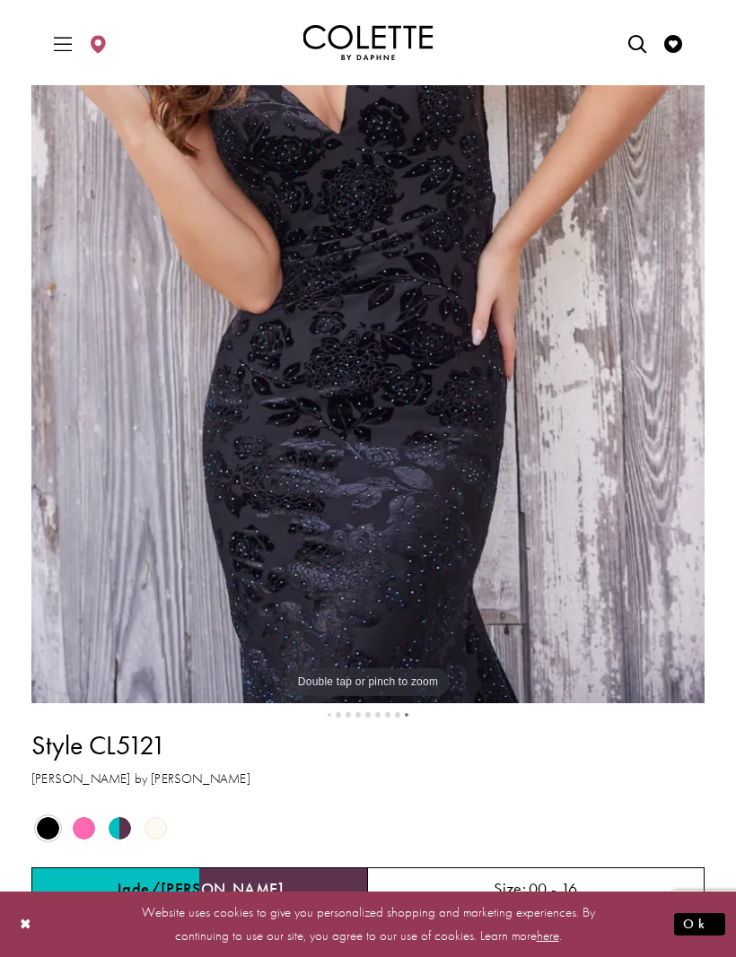
scroll to position [392, 0]
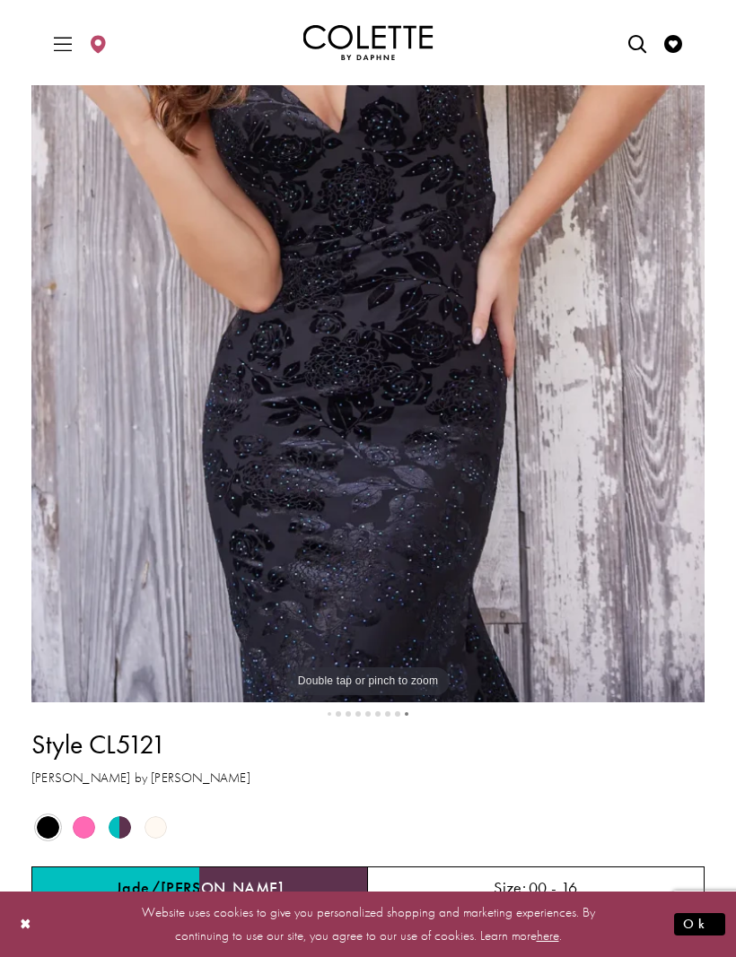
click at [117, 837] on span "Product color controls state depends on size chosen" at bounding box center [120, 827] width 22 height 22
click at [121, 827] on span "Product color controls state depends on size chosen" at bounding box center [120, 827] width 22 height 22
click at [126, 822] on span "Product color controls state depends on size chosen" at bounding box center [120, 827] width 22 height 22
click at [130, 818] on div "Out of Stock" at bounding box center [119, 827] width 33 height 33
click at [156, 842] on div "Out of Stock" at bounding box center [155, 827] width 33 height 33
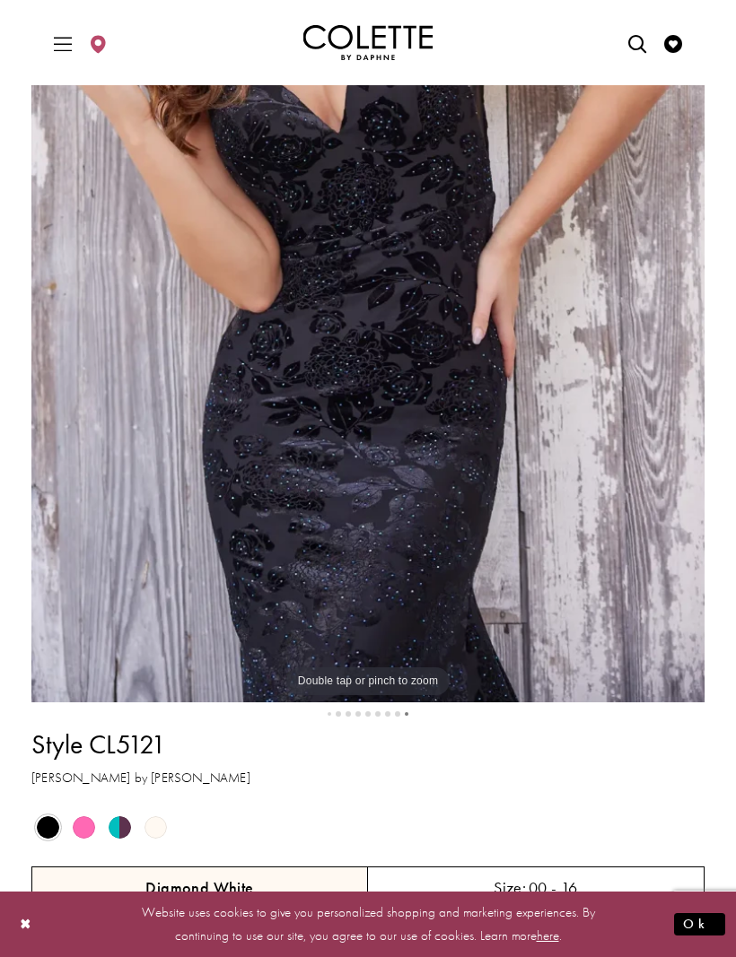
click at [94, 831] on span "Product color controls state depends on size chosen" at bounding box center [84, 827] width 22 height 22
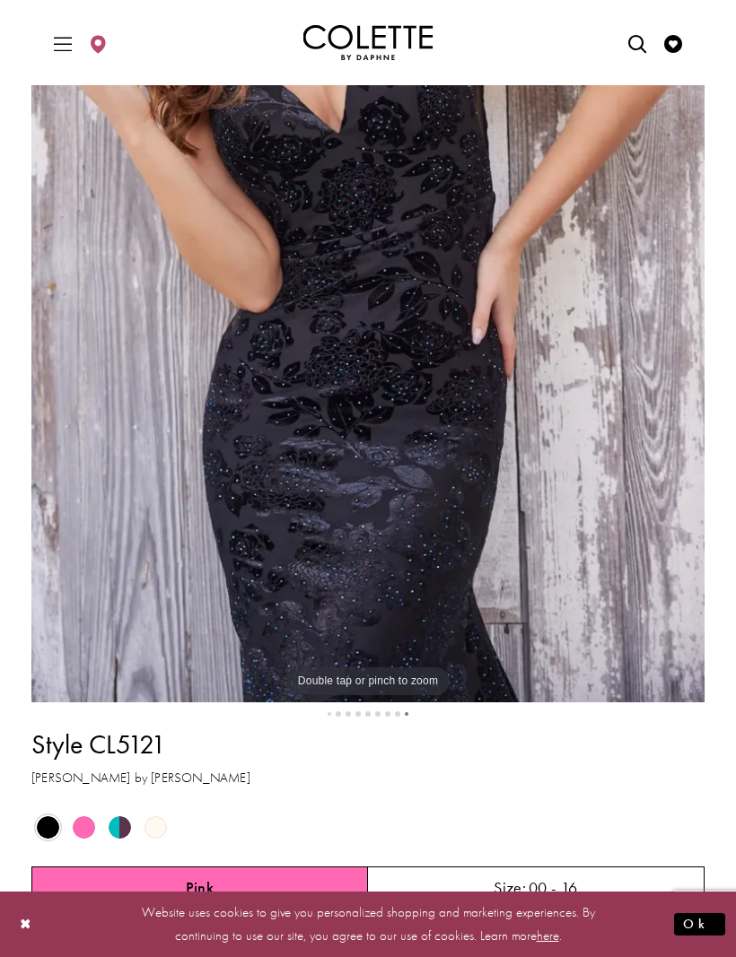
click at [125, 822] on span "Product color controls state depends on size chosen" at bounding box center [120, 827] width 22 height 22
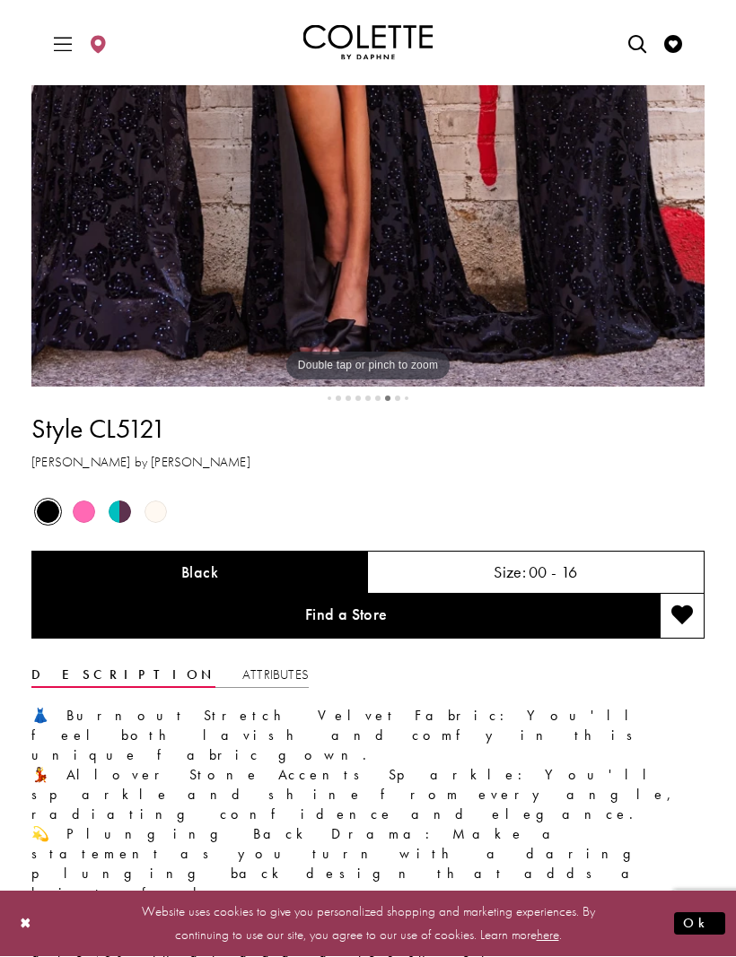
scroll to position [703, 0]
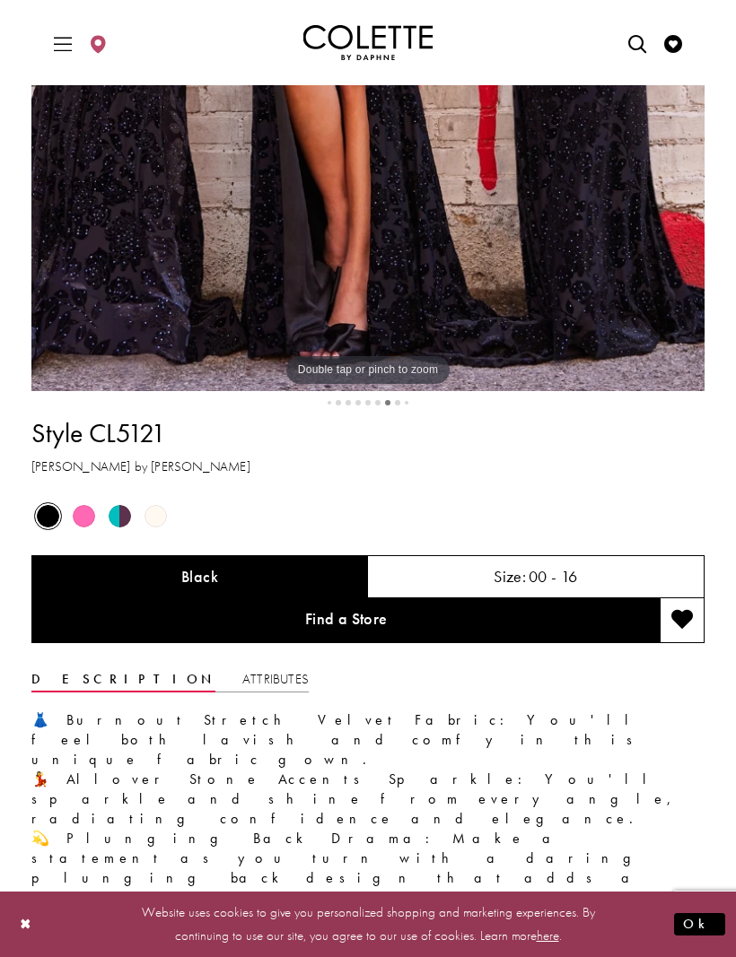
click at [127, 527] on span "Product color controls state depends on size chosen" at bounding box center [120, 516] width 22 height 22
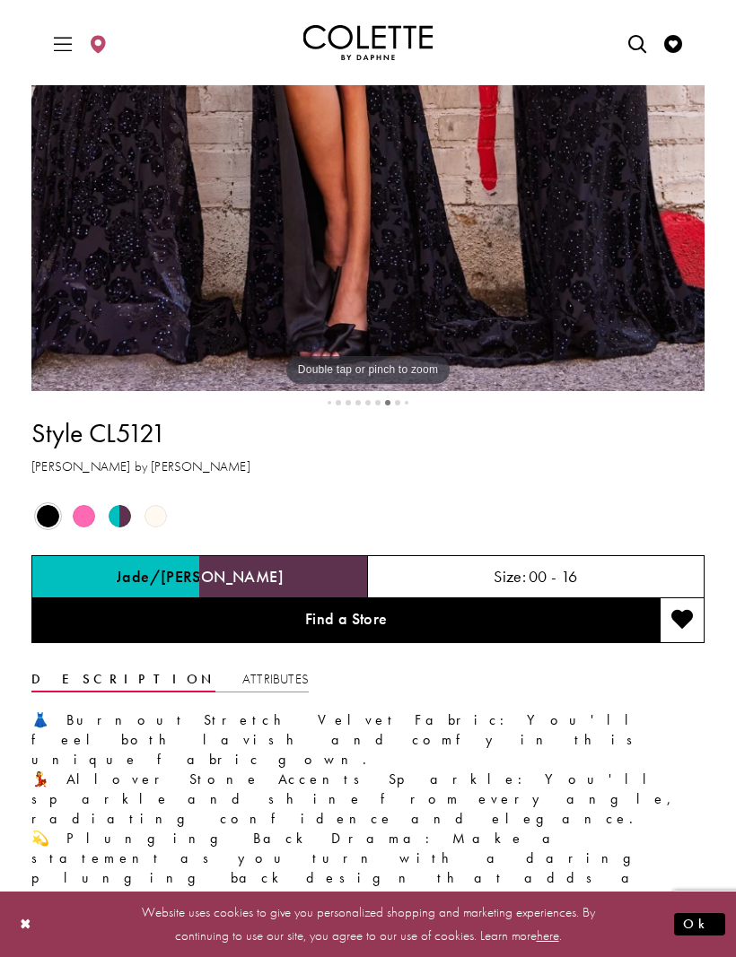
click at [132, 533] on div "Out of Stock" at bounding box center [119, 516] width 33 height 33
click at [124, 527] on span "Product color controls state depends on size chosen" at bounding box center [120, 516] width 22 height 22
click at [266, 598] on div "Jade/[PERSON_NAME]" at bounding box center [199, 576] width 336 height 43
click at [535, 586] on h5 "00 - 16" at bounding box center [552, 577] width 49 height 18
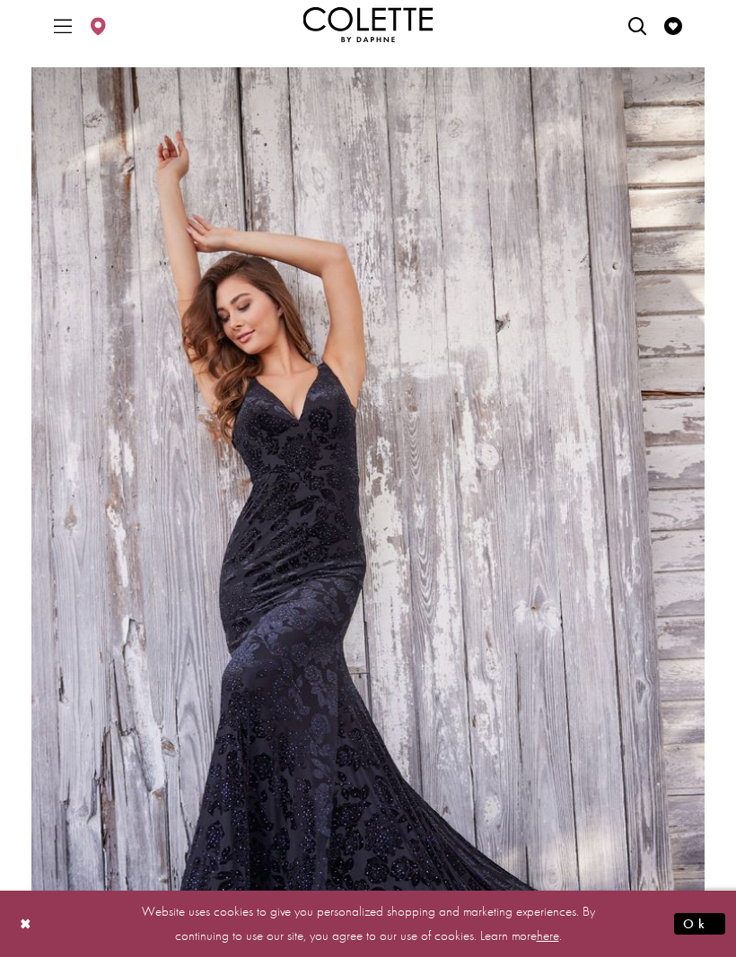
scroll to position [0, 0]
